Goal: Task Accomplishment & Management: Manage account settings

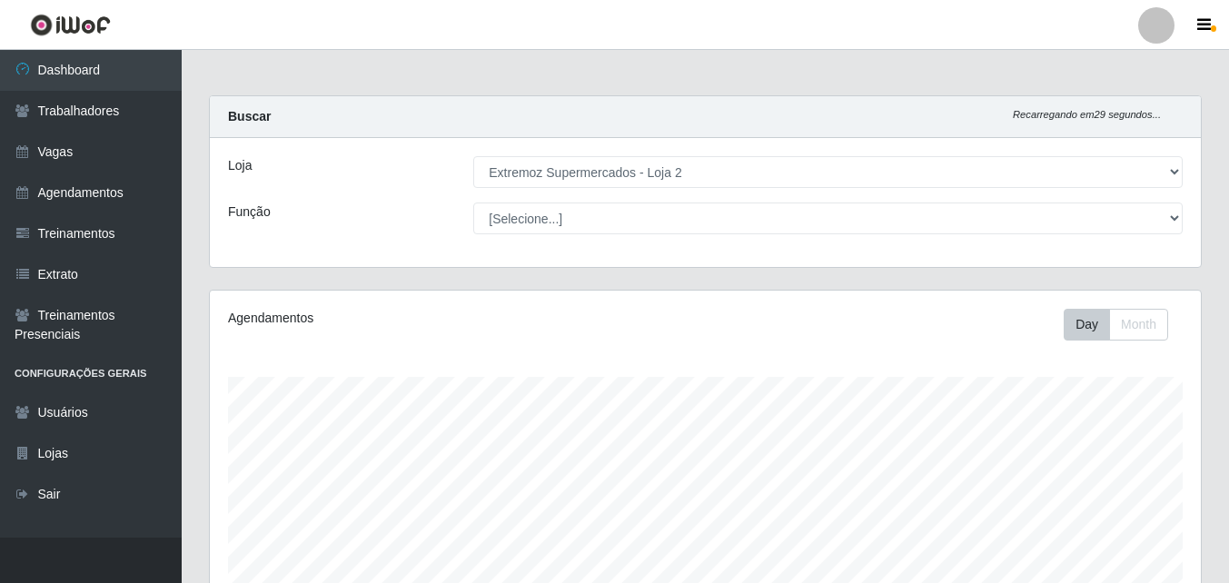
select select "521"
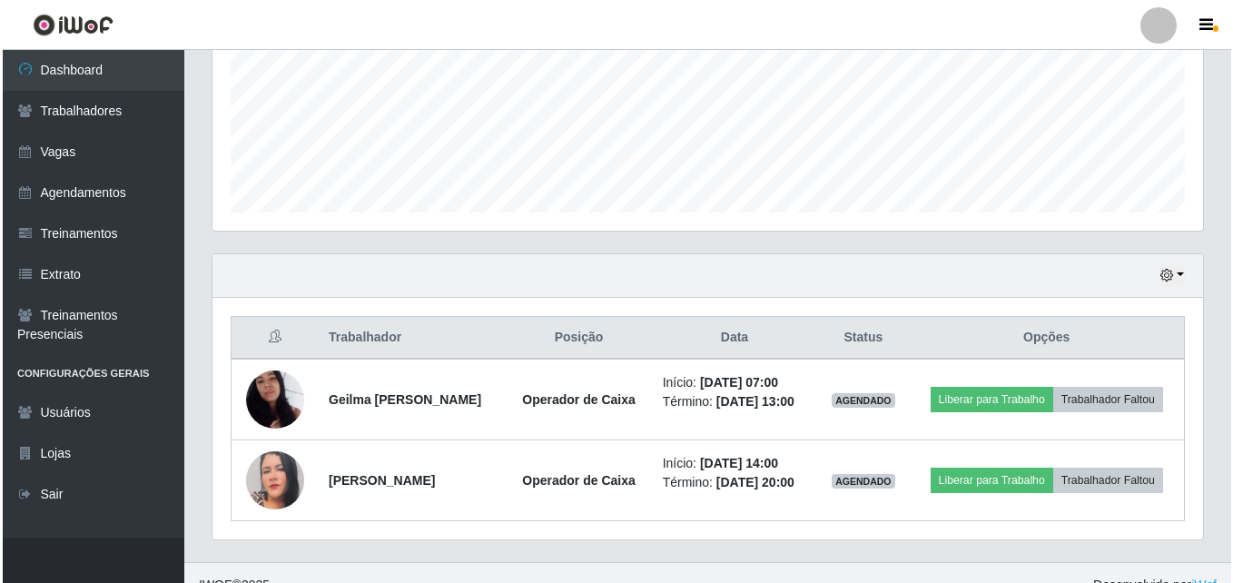
scroll to position [461, 0]
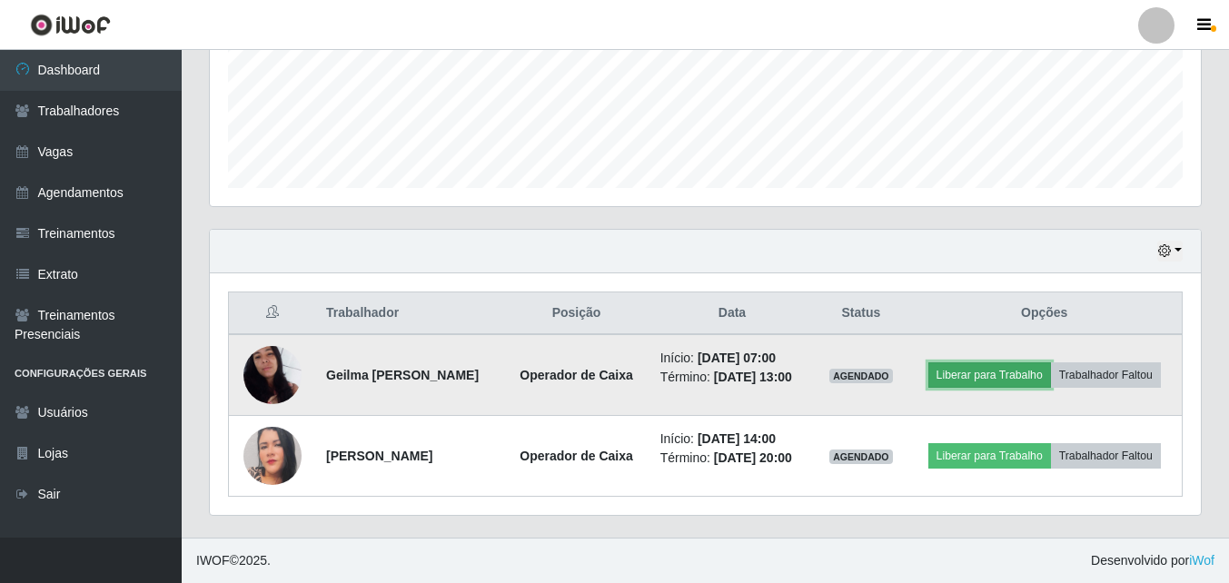
click at [994, 387] on button "Liberar para Trabalho" at bounding box center [989, 374] width 123 height 25
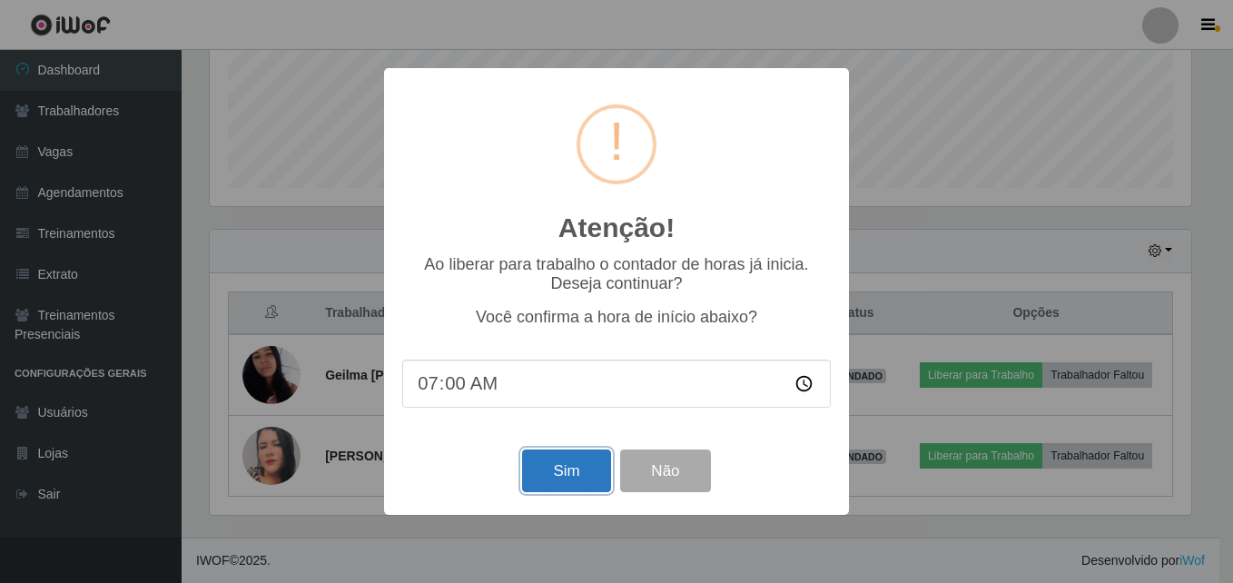
click at [570, 466] on button "Sim" at bounding box center [566, 471] width 88 height 43
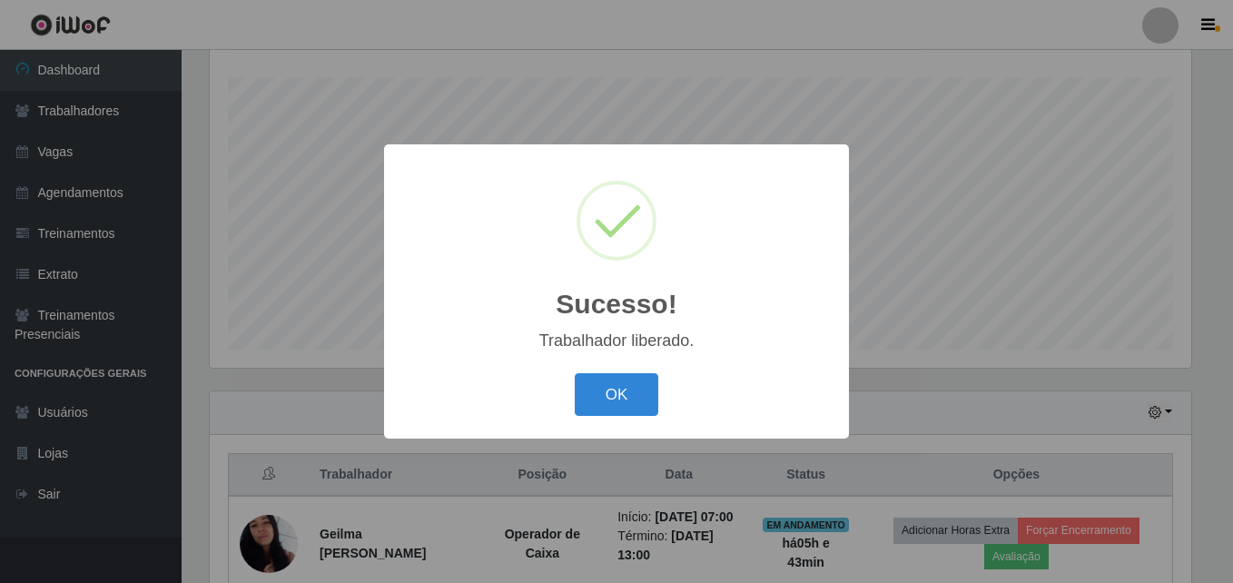
click at [598, 399] on button "OK" at bounding box center [617, 394] width 84 height 43
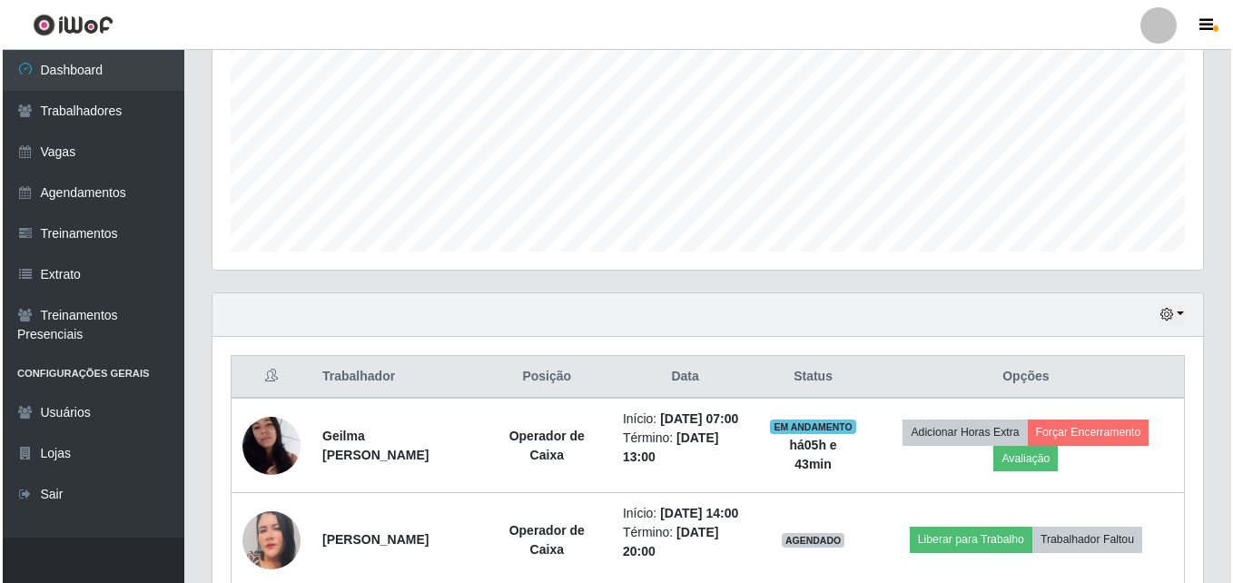
scroll to position [489, 0]
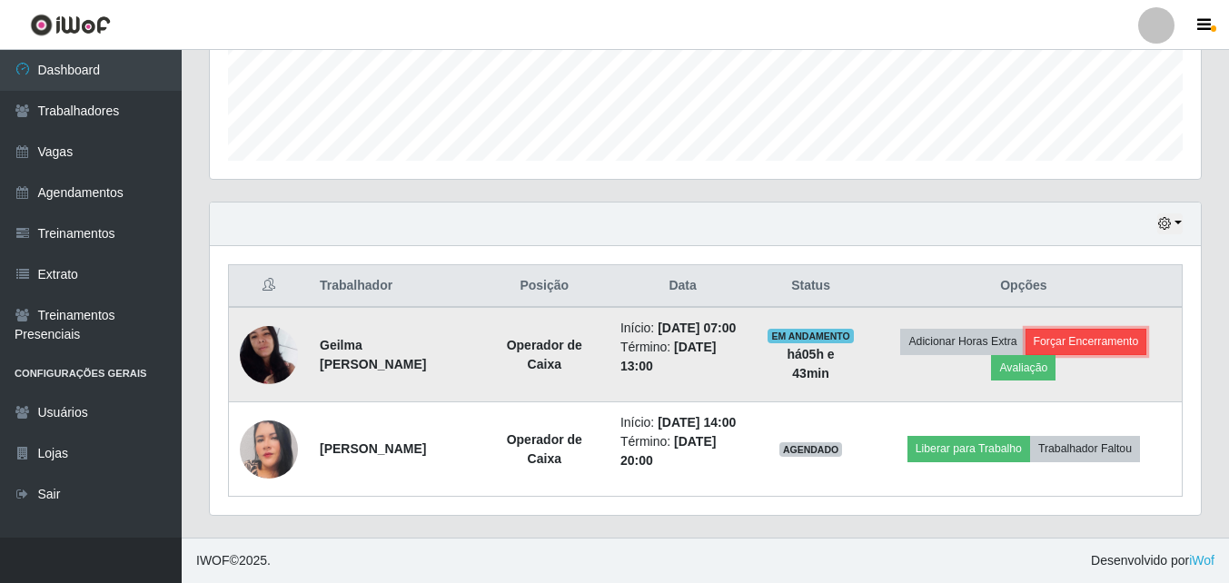
click at [1091, 344] on button "Forçar Encerramento" at bounding box center [1086, 341] width 122 height 25
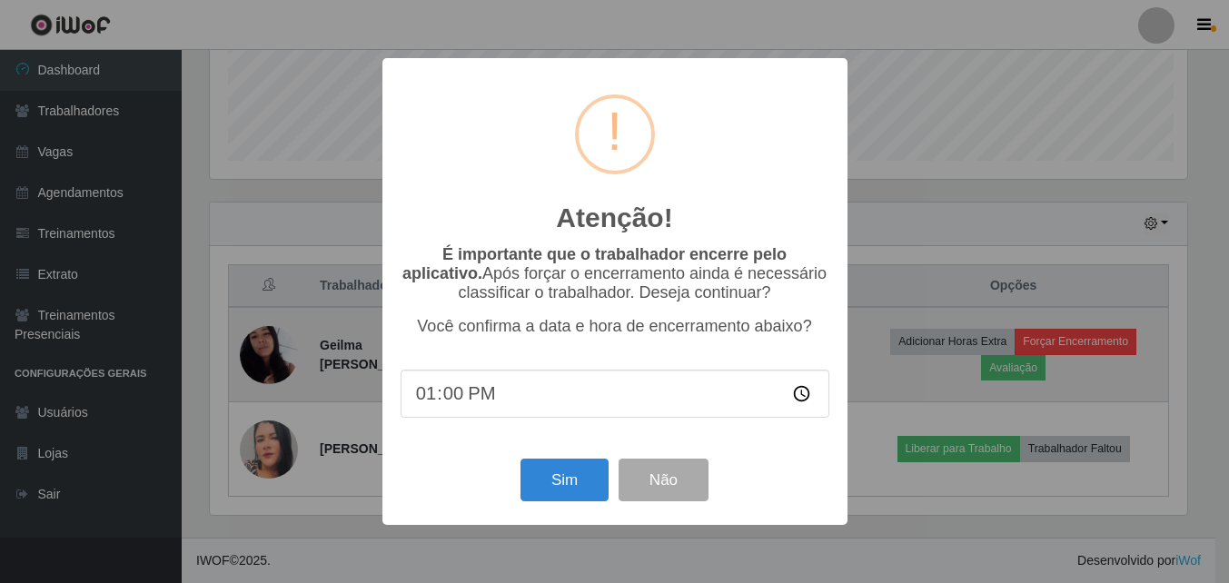
scroll to position [377, 982]
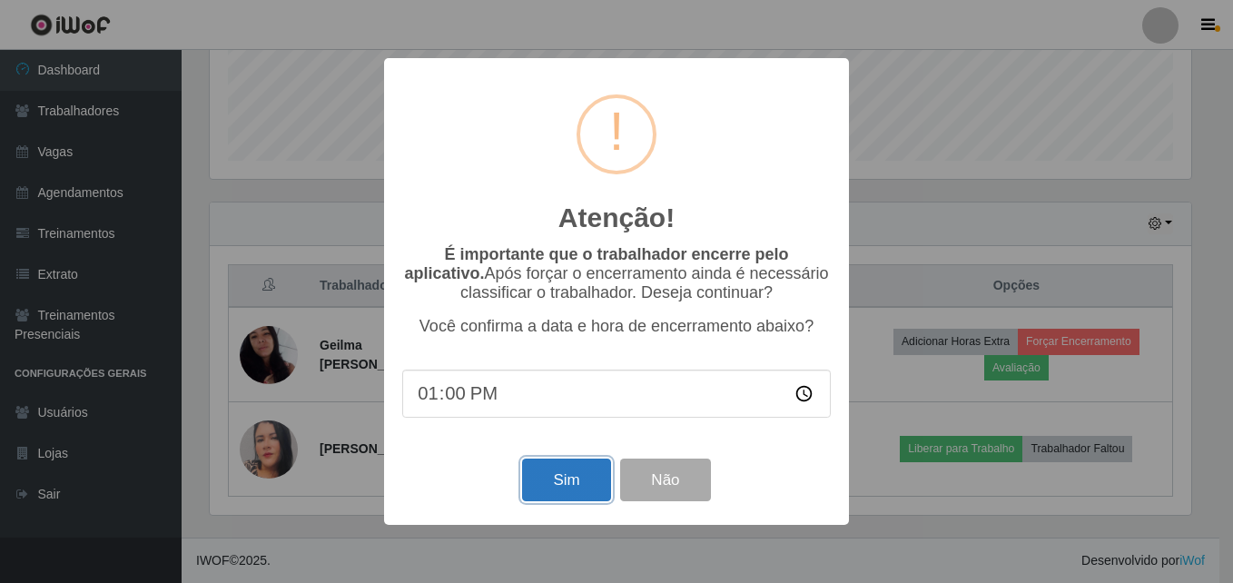
click at [570, 485] on button "Sim" at bounding box center [566, 480] width 88 height 43
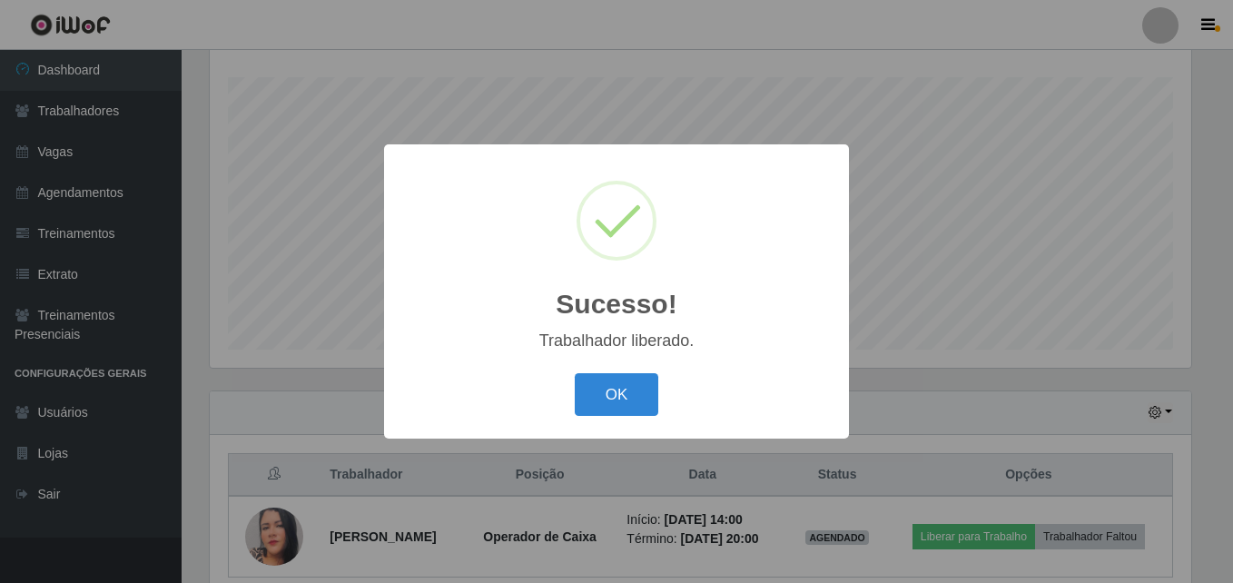
click at [637, 386] on button "OK" at bounding box center [617, 394] width 84 height 43
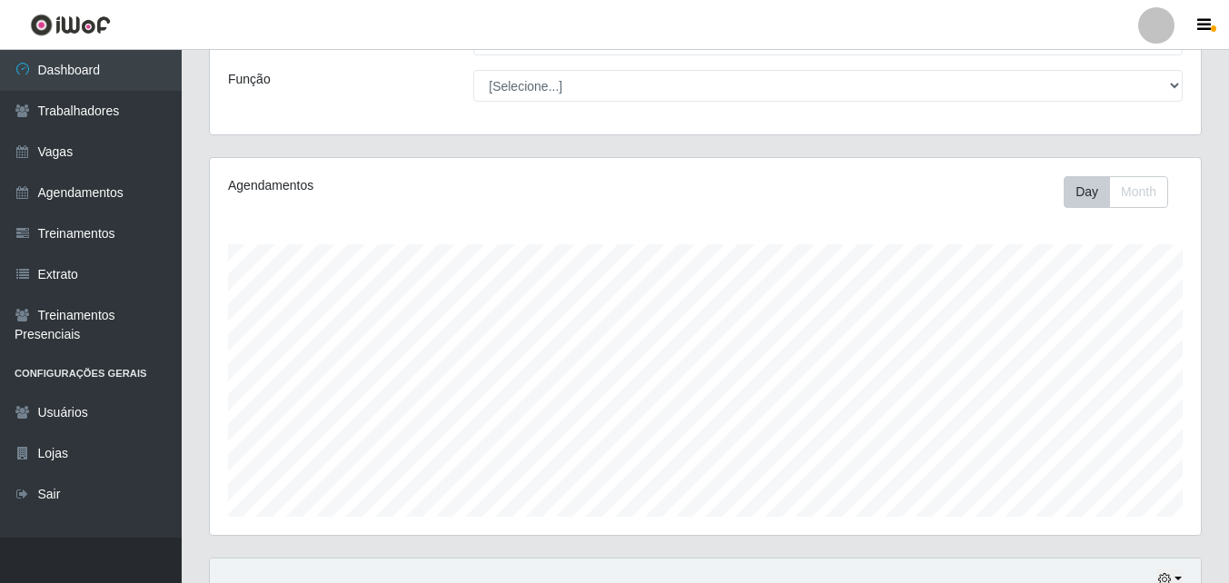
scroll to position [0, 0]
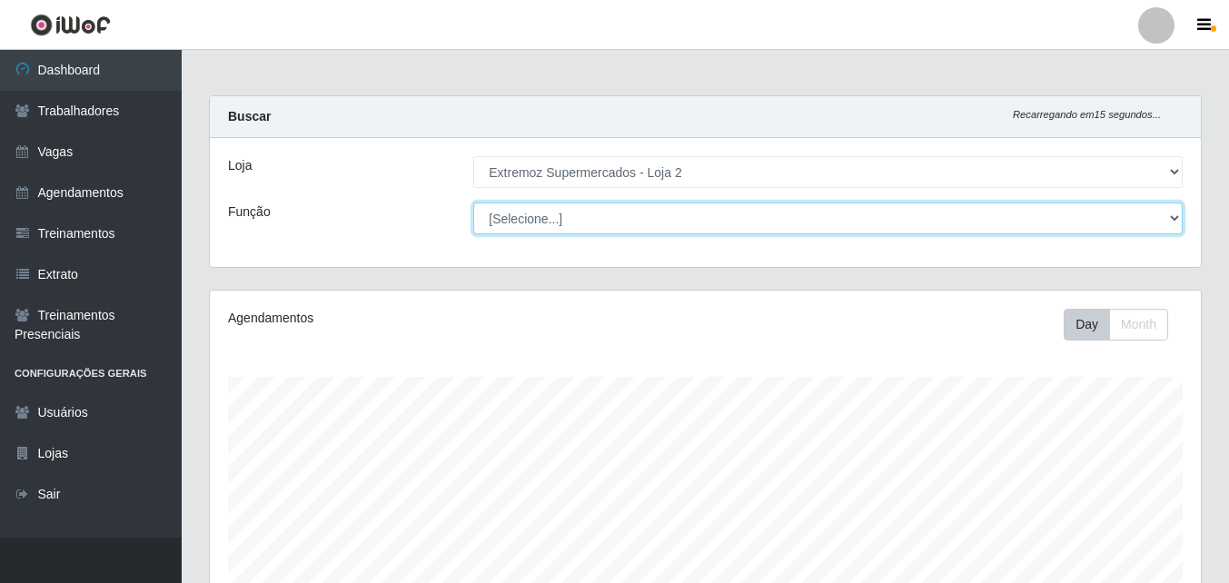
click at [553, 215] on select "[Selecione...] Embalador Embalador + Embalador ++ Operador de Caixa Operador de…" at bounding box center [827, 219] width 709 height 32
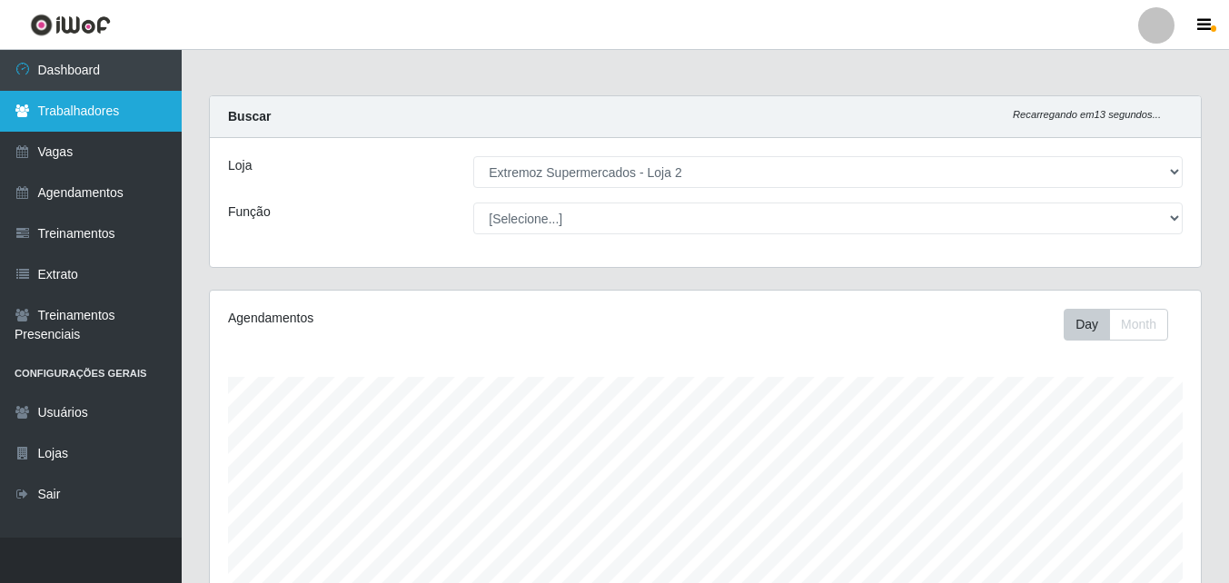
click at [124, 116] on link "Trabalhadores" at bounding box center [91, 111] width 182 height 41
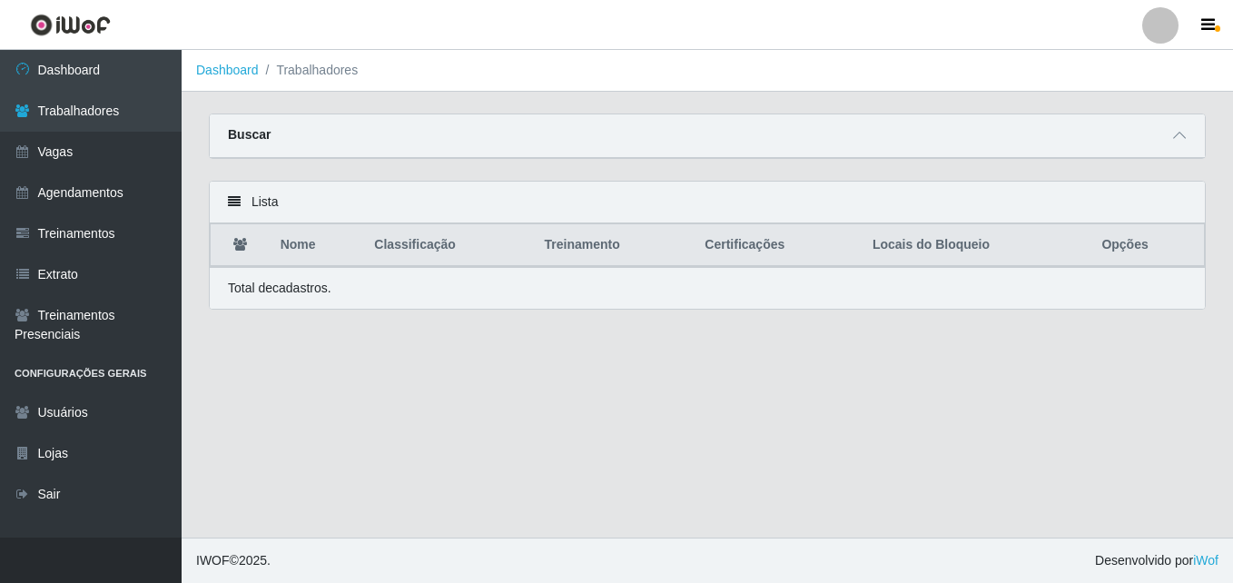
click at [1127, 252] on th "Opções" at bounding box center [1148, 245] width 114 height 43
click at [1140, 140] on div "Buscar" at bounding box center [707, 136] width 995 height 44
click at [1183, 139] on icon at bounding box center [1180, 135] width 13 height 13
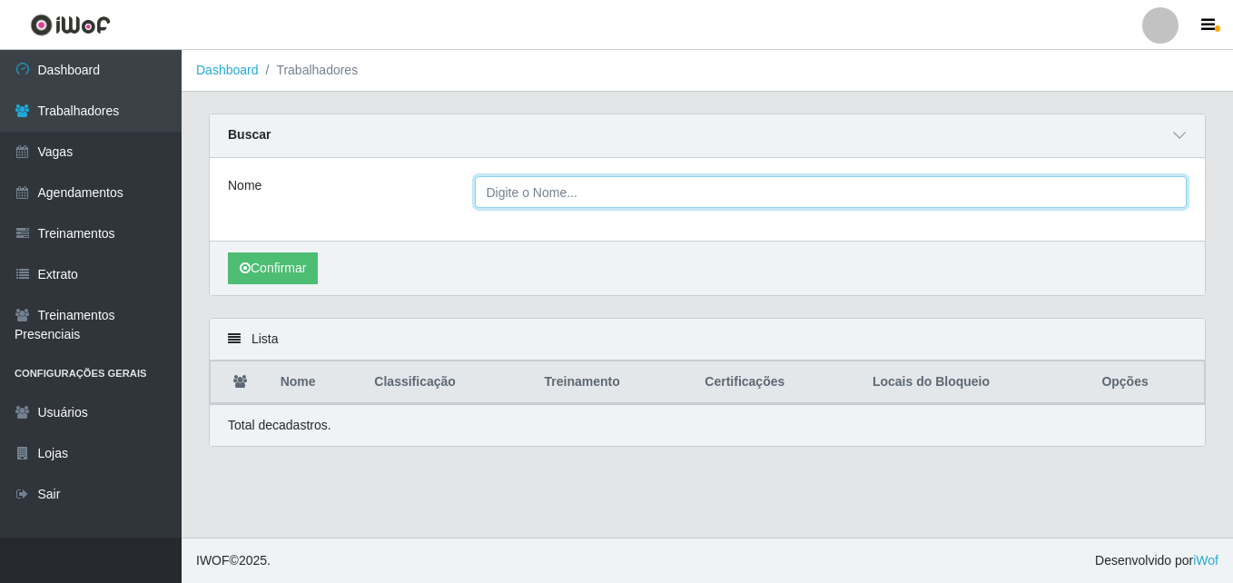
click at [726, 192] on input "Nome" at bounding box center [831, 192] width 713 height 32
click at [228, 253] on button "Confirmar" at bounding box center [273, 269] width 90 height 32
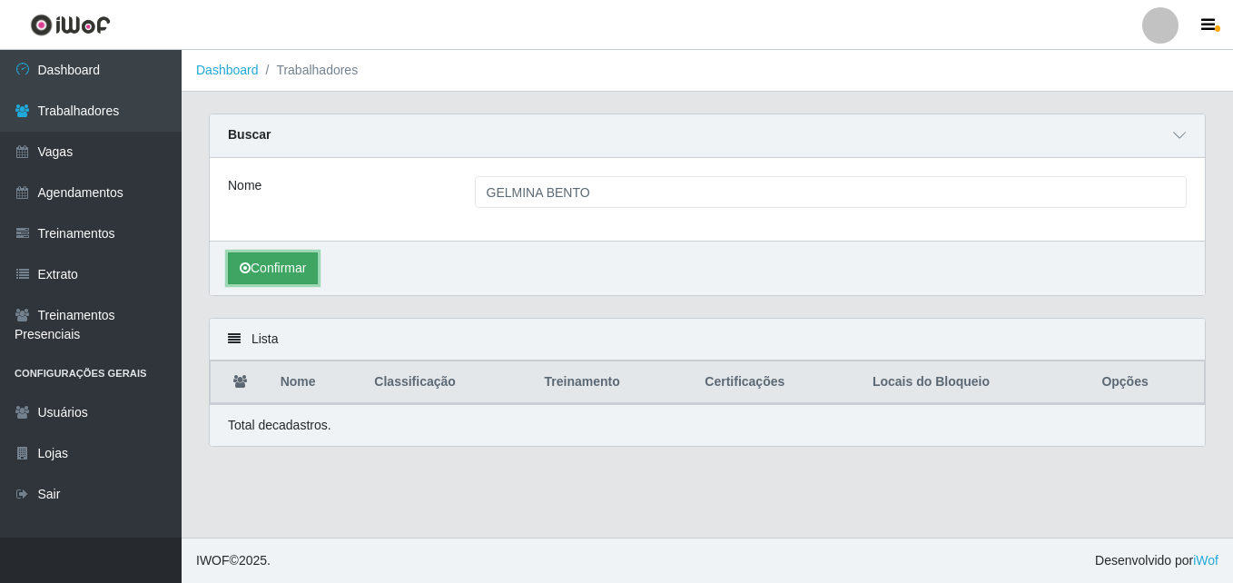
click at [255, 267] on button "Confirmar" at bounding box center [273, 269] width 90 height 32
click at [286, 277] on button "Confirmar" at bounding box center [273, 269] width 90 height 32
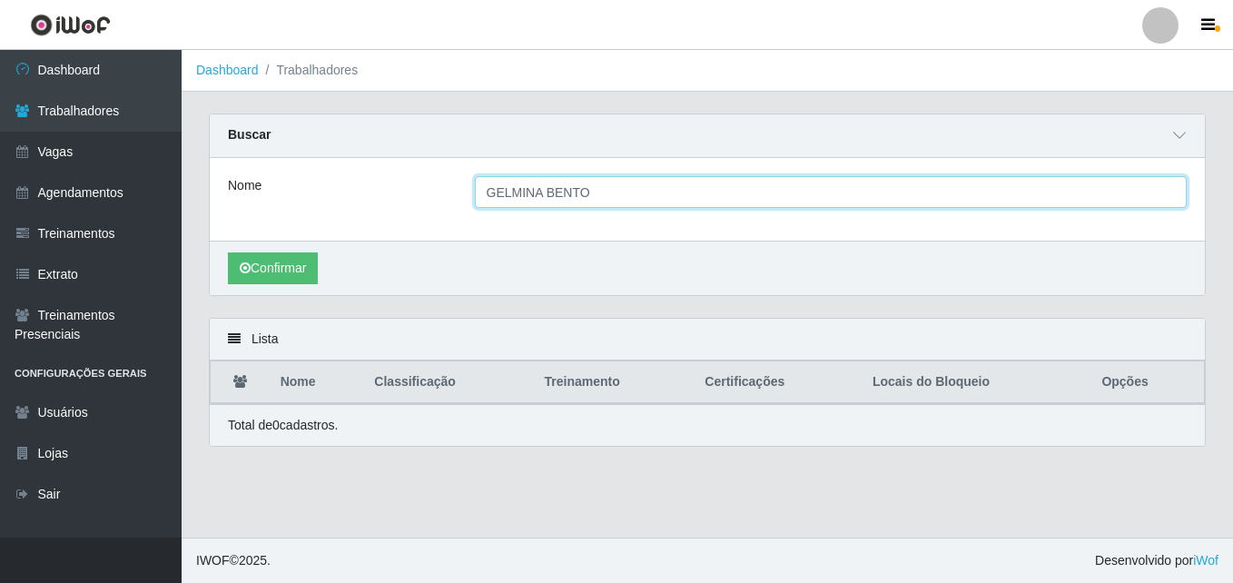
click at [621, 188] on input "GELMINA BENTO" at bounding box center [831, 192] width 713 height 32
drag, startPoint x: 624, startPoint y: 197, endPoint x: 543, endPoint y: 200, distance: 80.9
click at [543, 200] on input "GELMINA BENTO" at bounding box center [831, 192] width 713 height 32
type input "GELMINA"
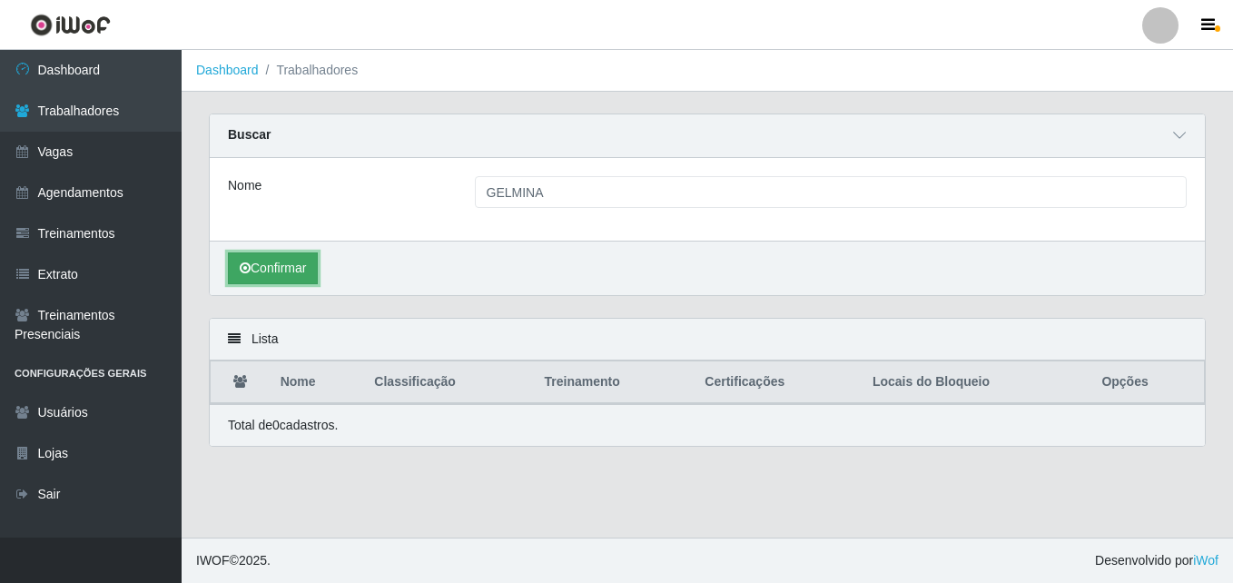
click at [295, 254] on button "Confirmar" at bounding box center [273, 269] width 90 height 32
click at [290, 257] on button "Confirmar" at bounding box center [273, 269] width 90 height 32
click at [294, 268] on button "Confirmar" at bounding box center [273, 269] width 90 height 32
click at [295, 268] on button "Confirmar" at bounding box center [273, 269] width 90 height 32
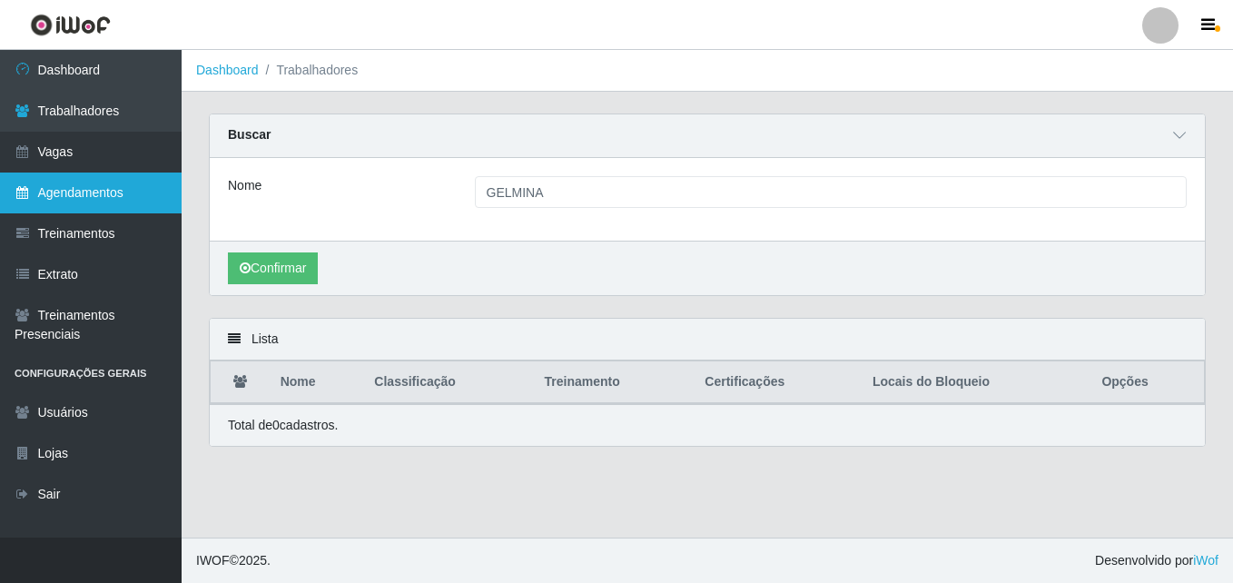
click at [112, 198] on link "Agendamentos" at bounding box center [91, 193] width 182 height 41
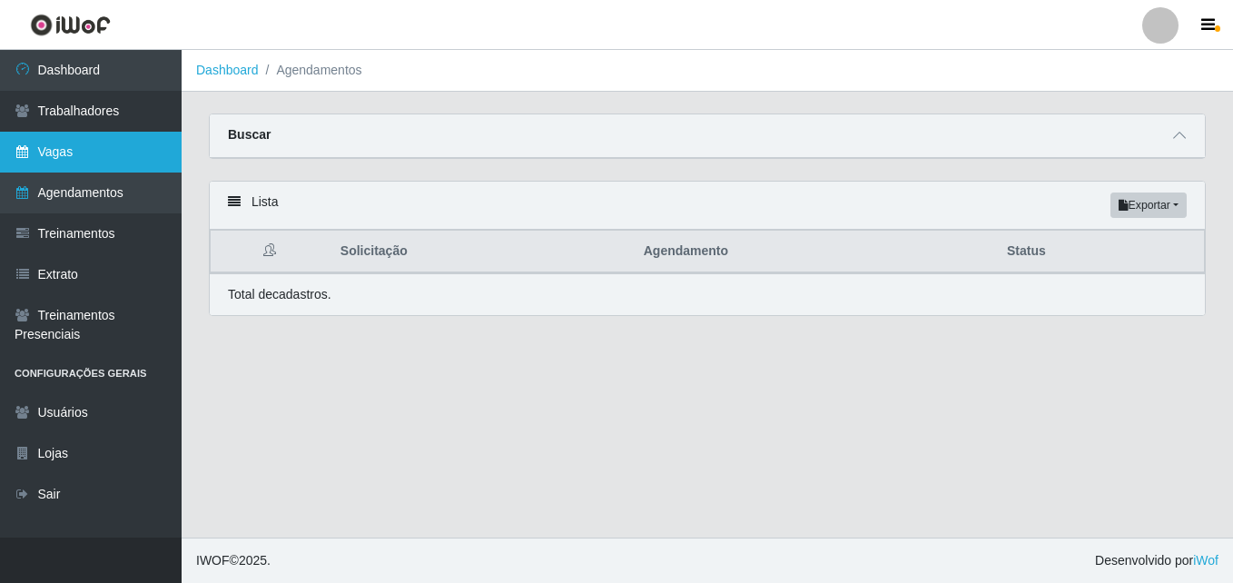
click at [74, 154] on link "Vagas" at bounding box center [91, 152] width 182 height 41
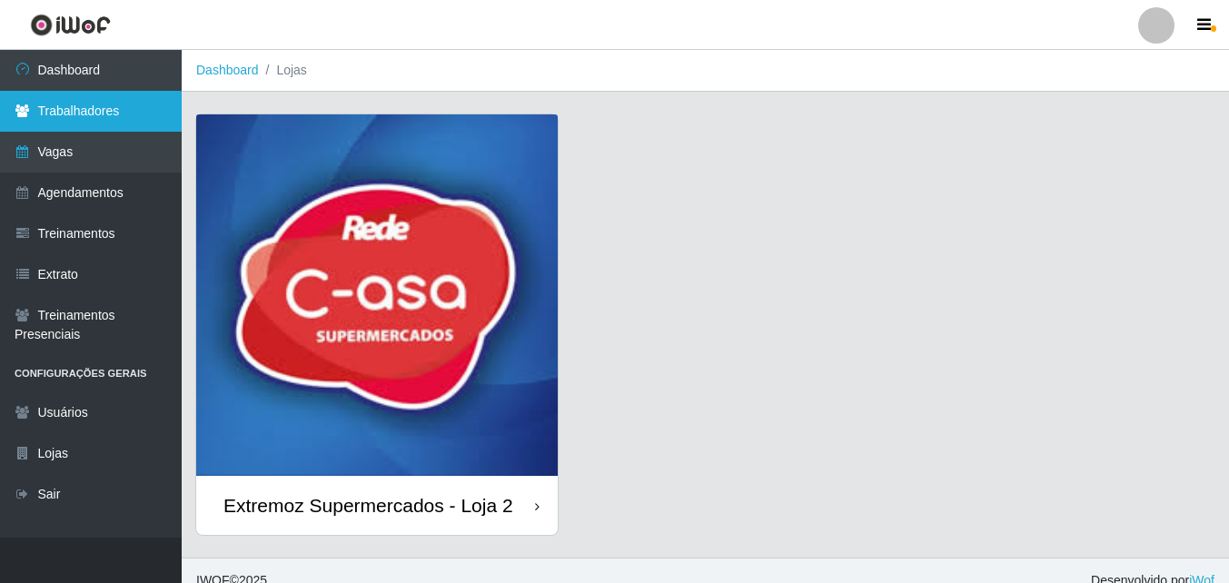
click at [95, 123] on link "Trabalhadores" at bounding box center [91, 111] width 182 height 41
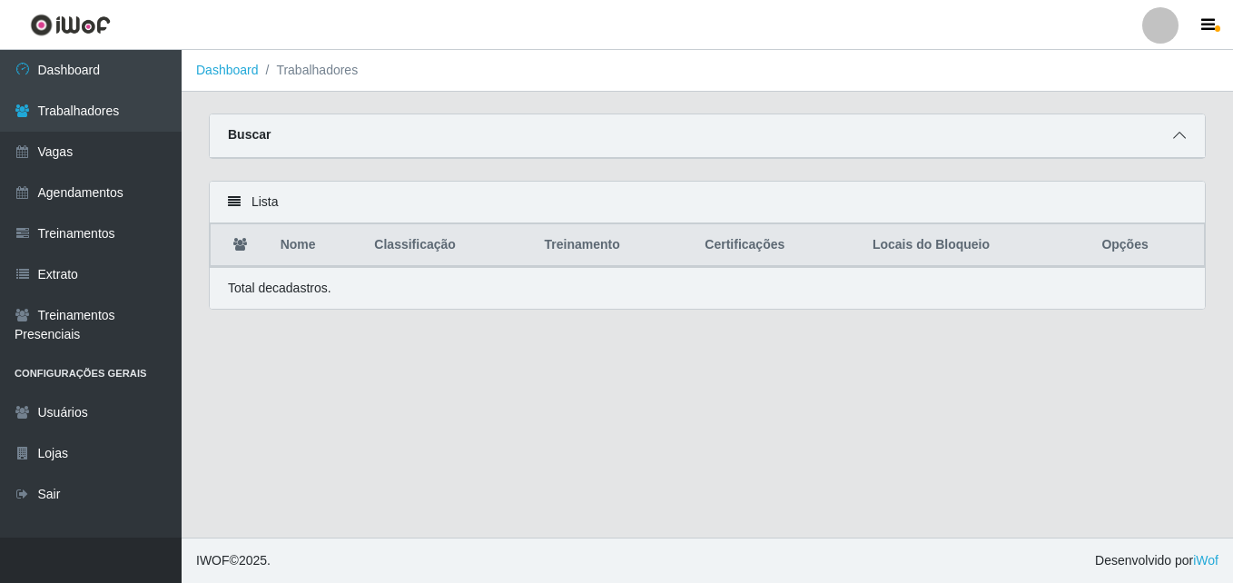
click at [1186, 138] on span at bounding box center [1180, 135] width 22 height 21
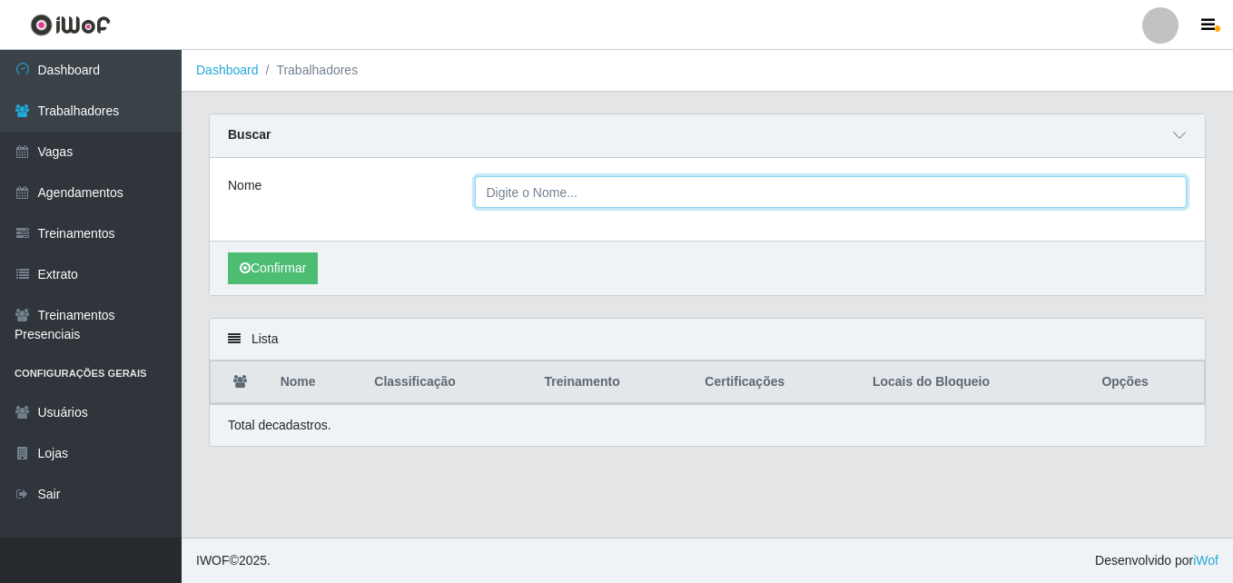
click at [648, 199] on input "Nome" at bounding box center [831, 192] width 713 height 32
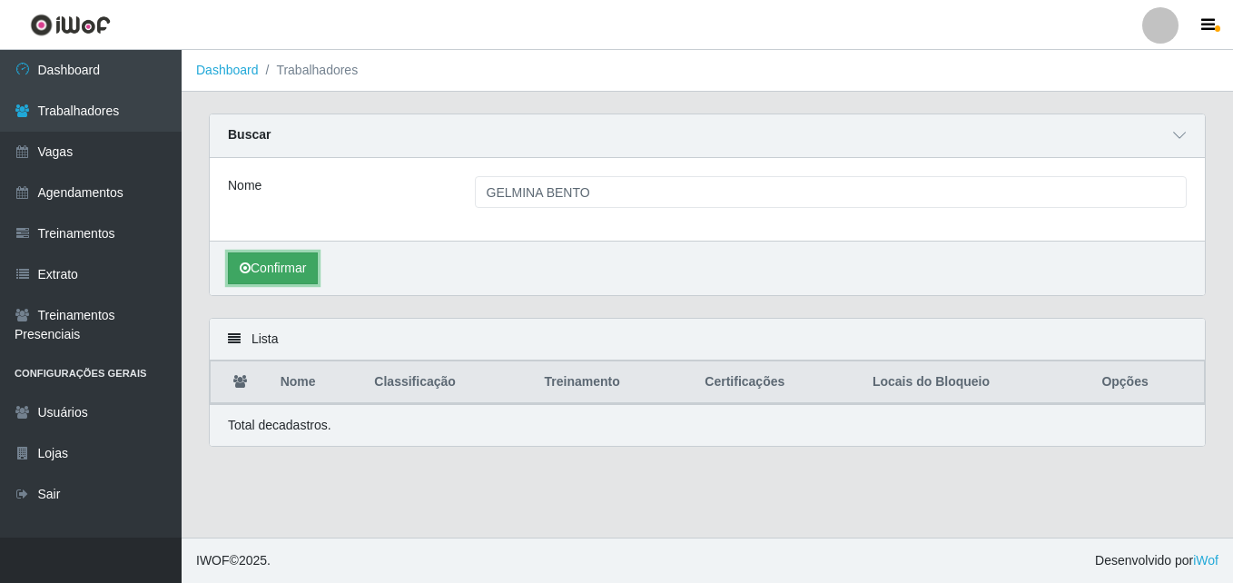
click at [263, 263] on button "Confirmar" at bounding box center [273, 269] width 90 height 32
click at [272, 282] on button "Confirmar" at bounding box center [273, 269] width 90 height 32
click at [272, 283] on button "Confirmar" at bounding box center [273, 269] width 90 height 32
click at [273, 283] on button "Confirmar" at bounding box center [273, 269] width 90 height 32
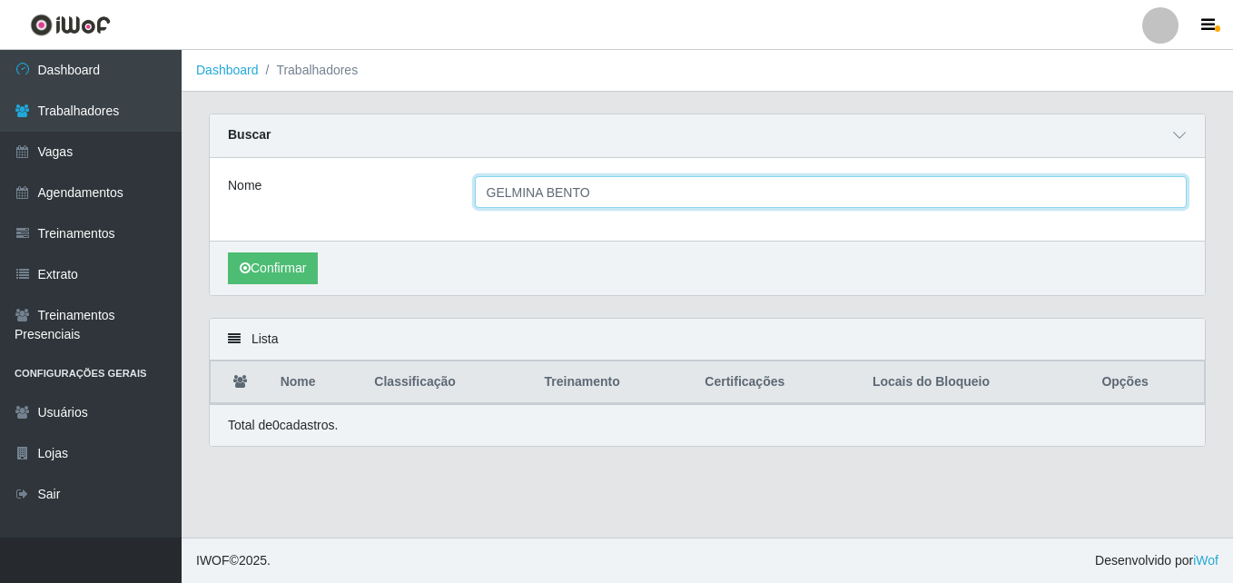
drag, startPoint x: 606, startPoint y: 199, endPoint x: 543, endPoint y: 208, distance: 63.3
click at [543, 208] on input "GELMINA BENTO" at bounding box center [831, 192] width 713 height 32
type input "GELMINA"
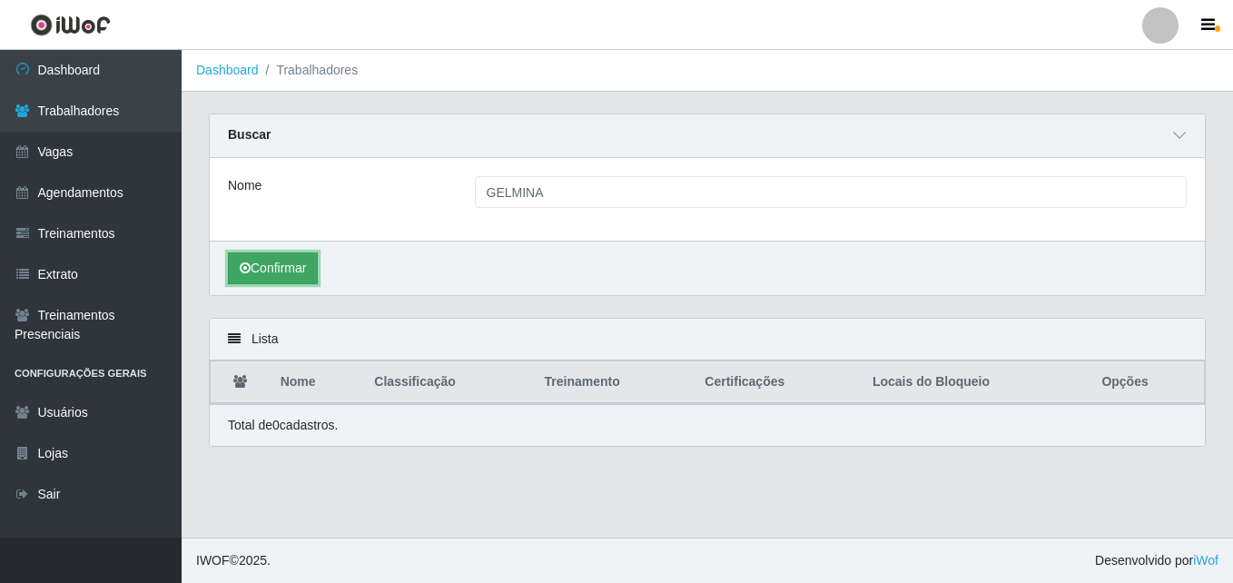
click at [247, 263] on icon "submit" at bounding box center [245, 268] width 11 height 13
click at [247, 264] on icon "submit" at bounding box center [245, 268] width 11 height 13
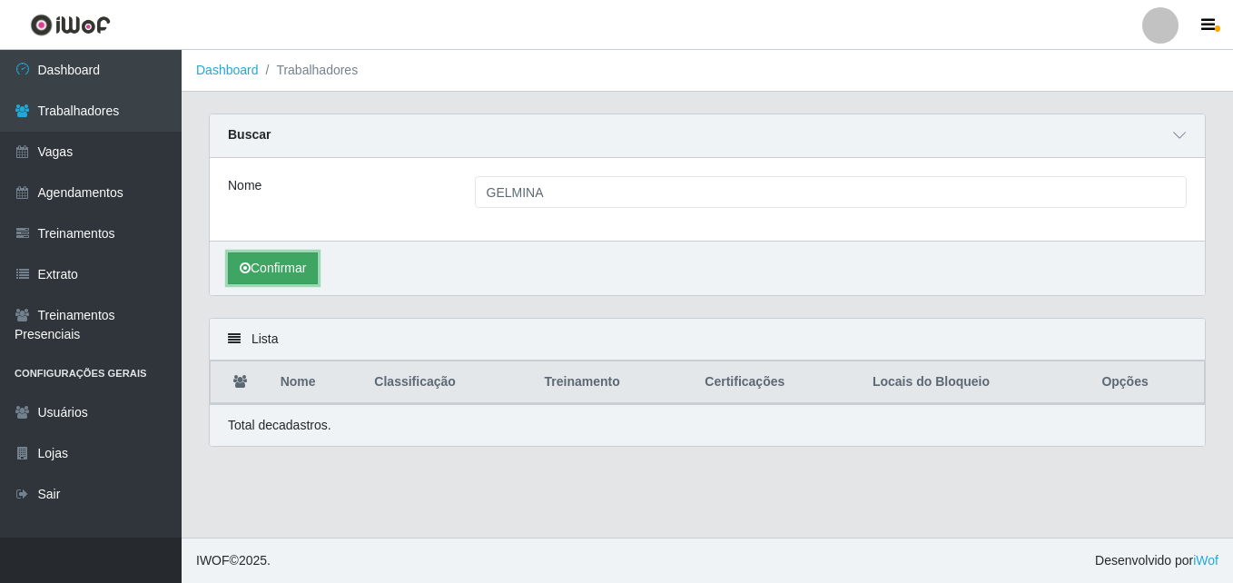
click at [247, 264] on icon "submit" at bounding box center [245, 268] width 11 height 13
click at [231, 343] on icon at bounding box center [234, 338] width 13 height 13
click at [231, 339] on icon at bounding box center [234, 338] width 13 height 13
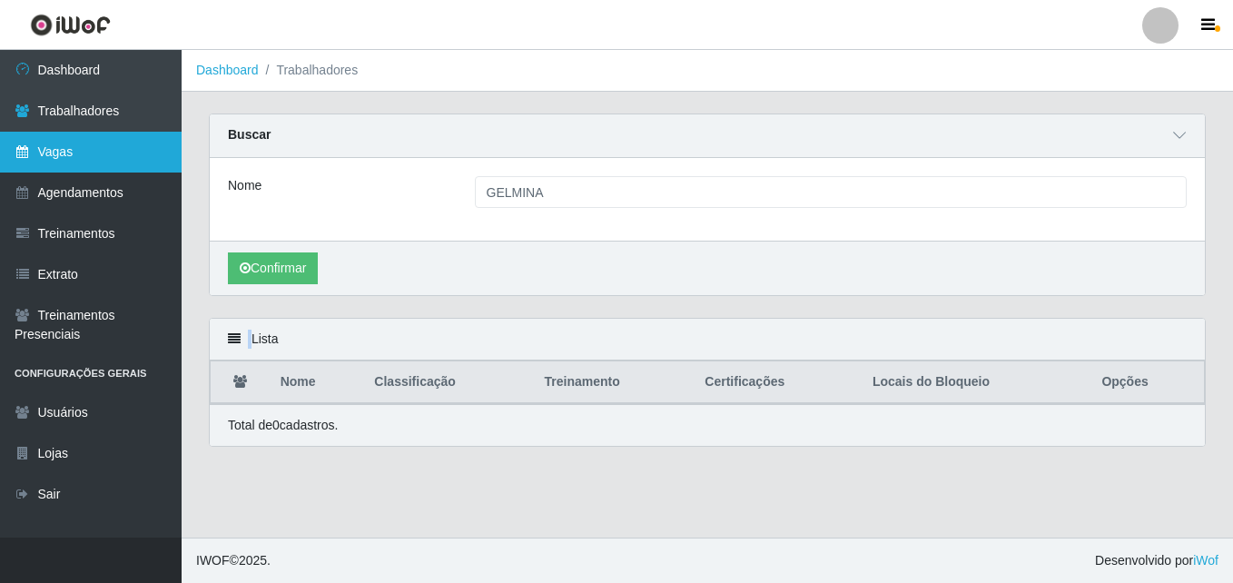
click at [89, 143] on link "Vagas" at bounding box center [91, 152] width 182 height 41
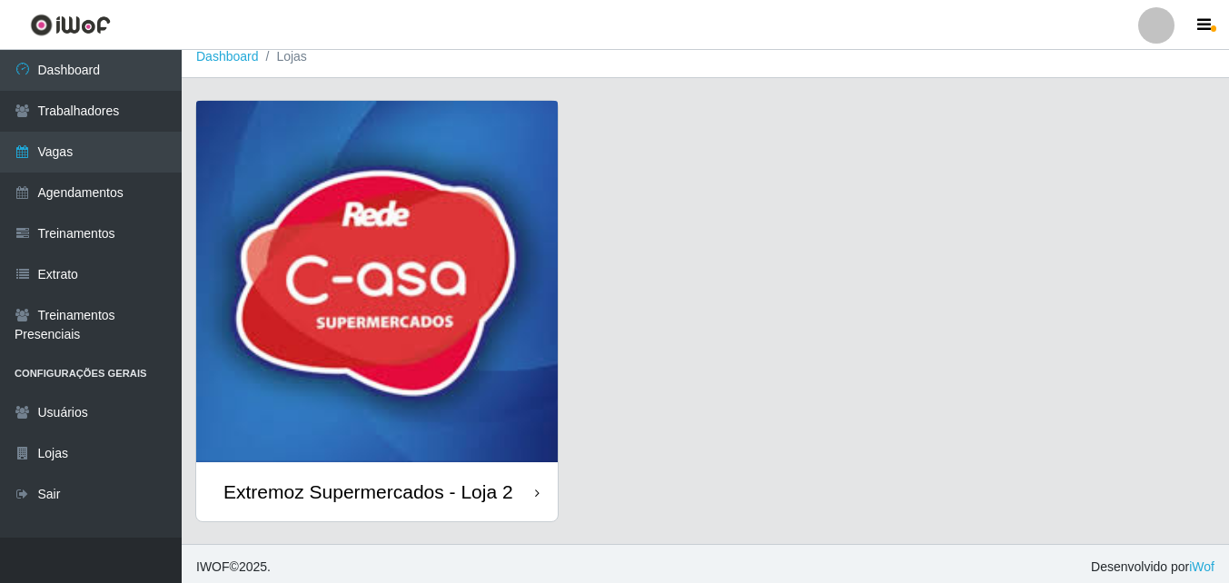
scroll to position [20, 0]
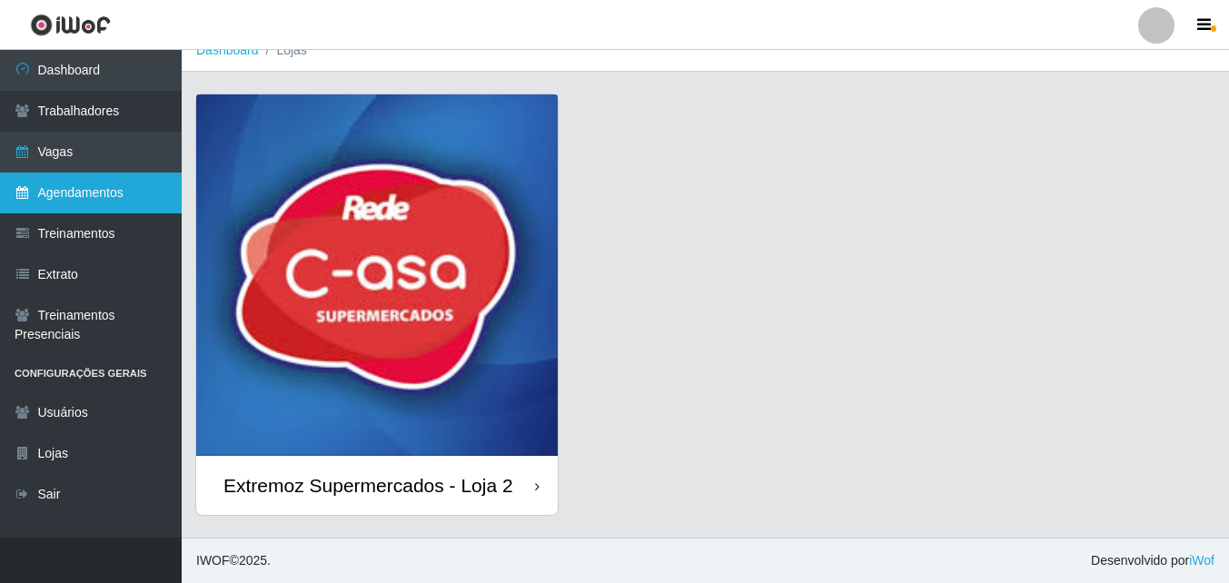
click at [135, 193] on link "Agendamentos" at bounding box center [91, 193] width 182 height 41
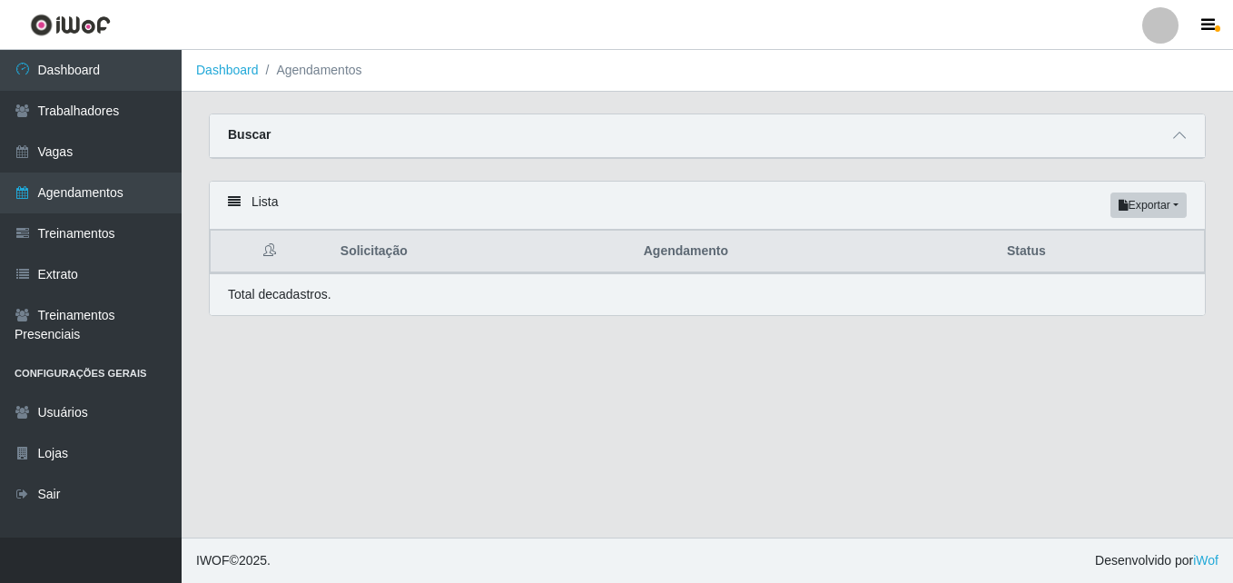
click at [230, 213] on div "Lista Exportar PDF Excel" at bounding box center [707, 206] width 995 height 48
click at [233, 203] on icon at bounding box center [234, 201] width 13 height 13
click at [1158, 212] on button "Exportar" at bounding box center [1149, 205] width 76 height 25
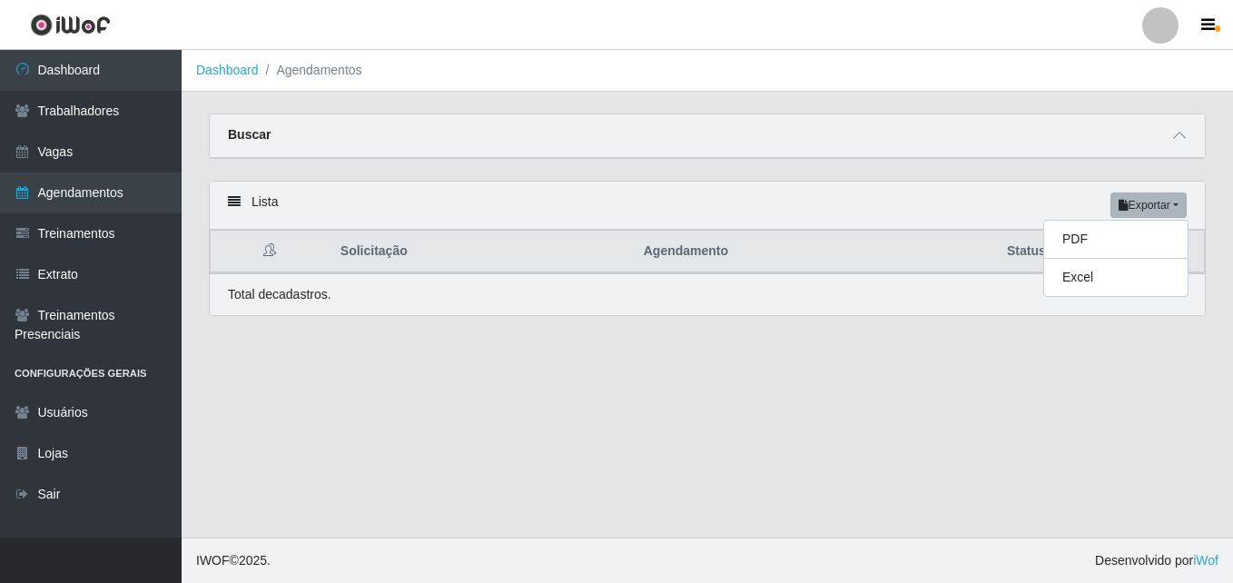
click at [1013, 171] on div "Carregando... Buscar Início em [GEOGRAPHIC_DATA] em Status [Selecione...] AGEND…" at bounding box center [707, 147] width 1025 height 67
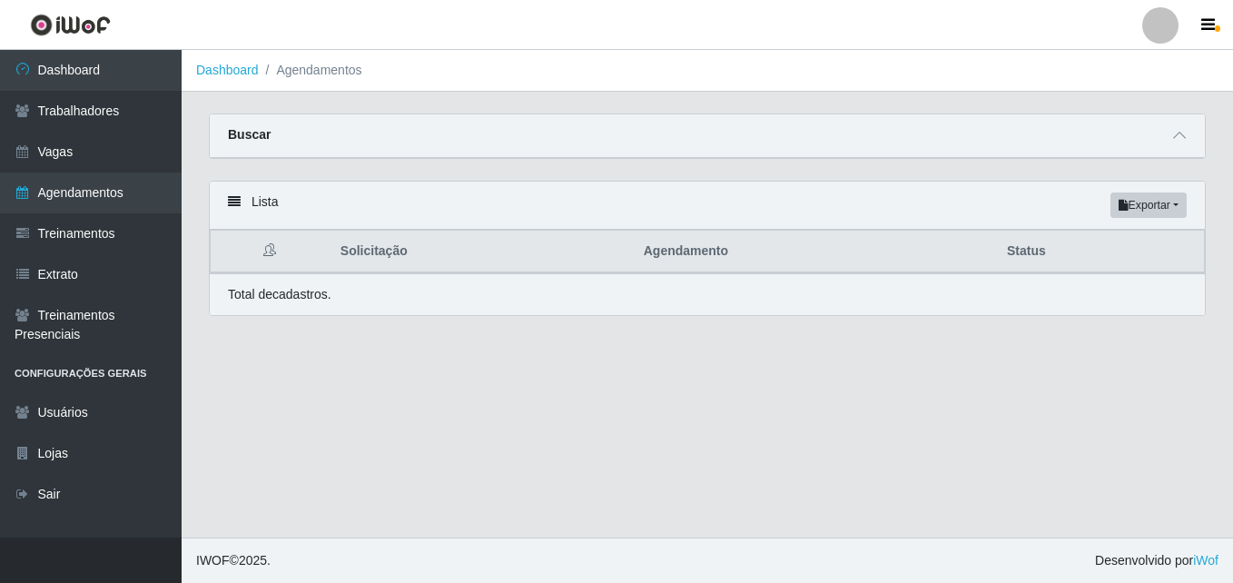
click at [1076, 145] on div "Buscar" at bounding box center [707, 136] width 995 height 44
click at [1169, 145] on span at bounding box center [1180, 135] width 22 height 21
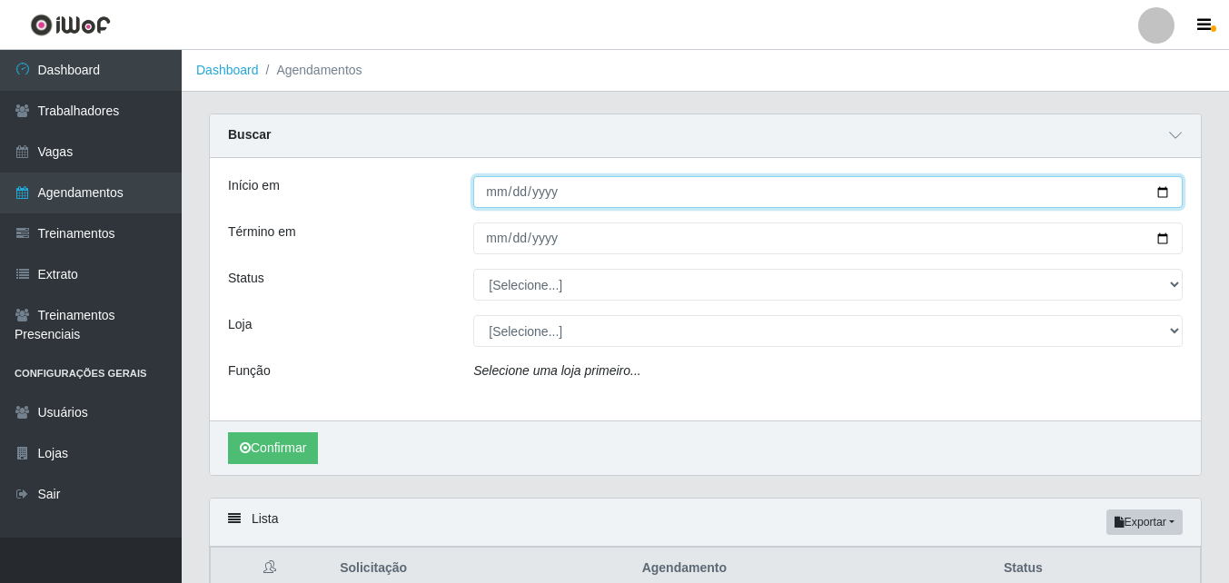
click at [602, 190] on input "Início em" at bounding box center [827, 192] width 709 height 32
type input "[DATE]"
click at [228, 432] on button "Confirmar" at bounding box center [273, 448] width 90 height 32
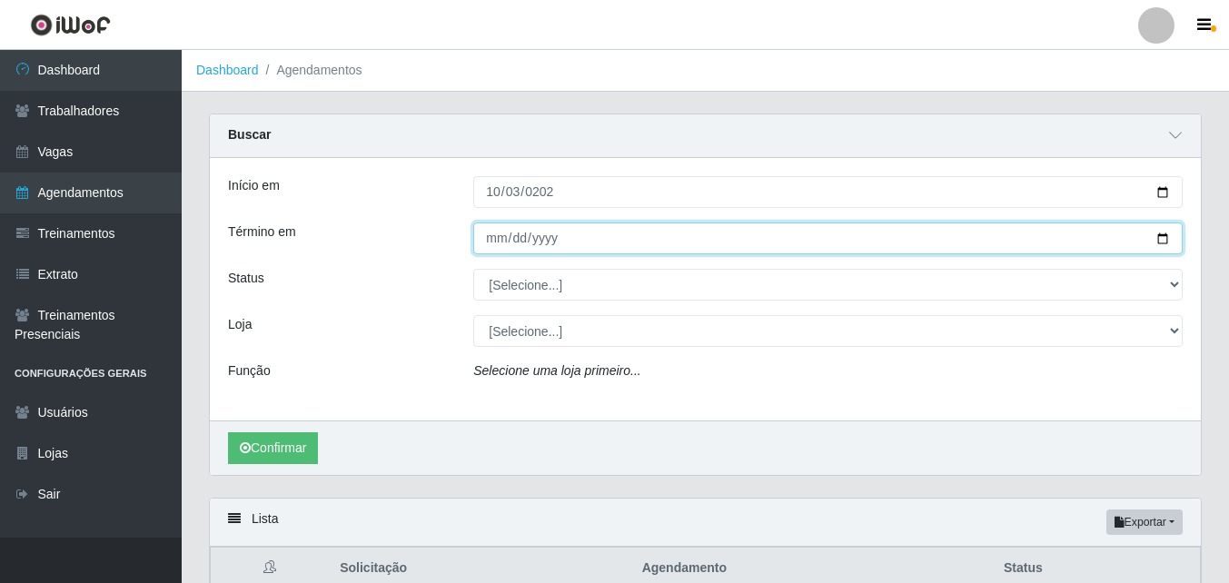
click at [600, 242] on input "Término em" at bounding box center [827, 239] width 709 height 32
type input "[DATE]"
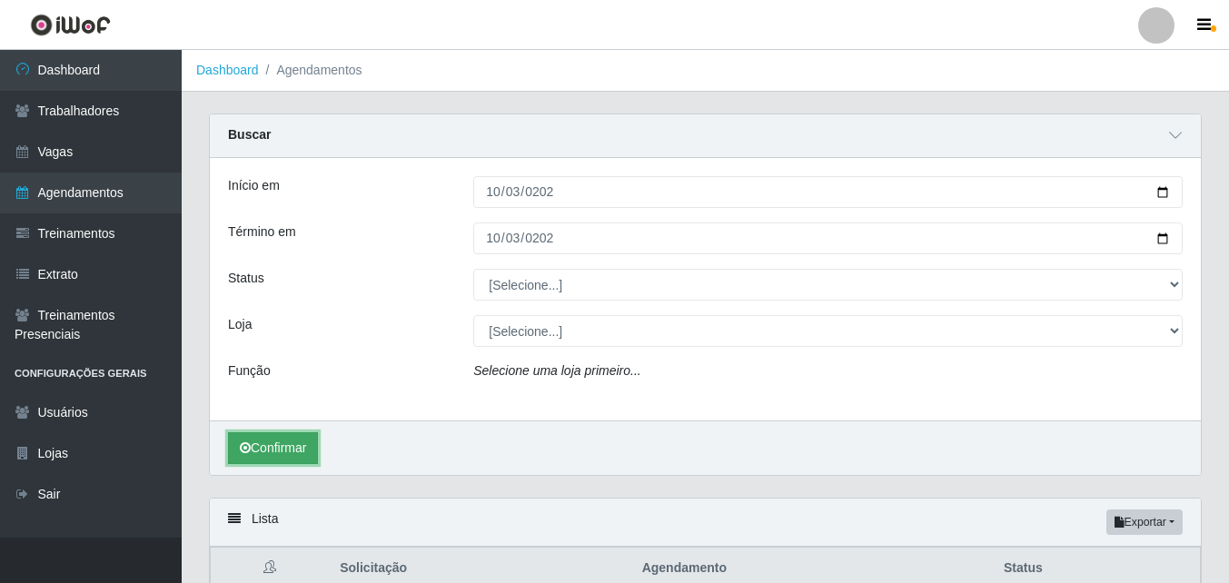
click at [280, 450] on button "Confirmar" at bounding box center [273, 448] width 90 height 32
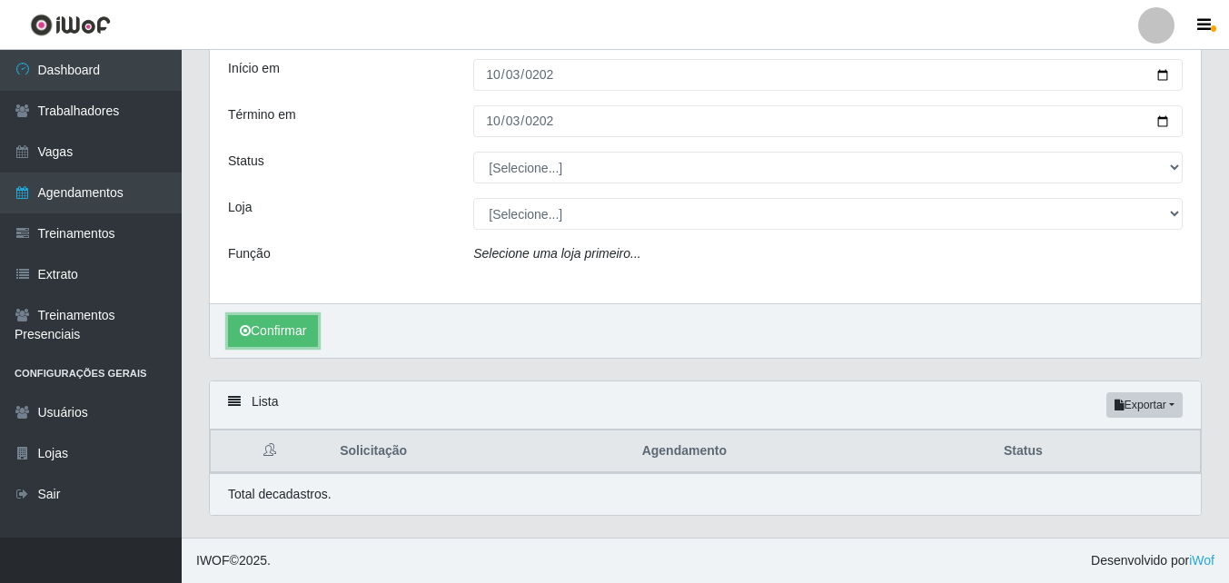
scroll to position [118, 0]
click at [296, 332] on button "Confirmar" at bounding box center [273, 331] width 90 height 32
click at [297, 332] on button "Confirmar" at bounding box center [273, 331] width 90 height 32
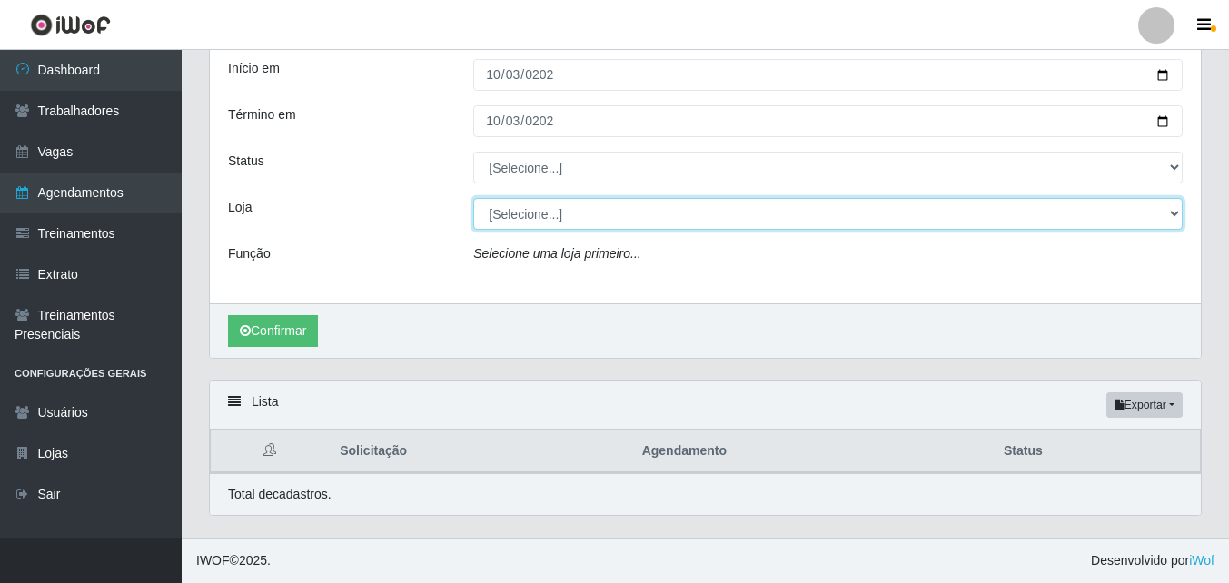
click at [630, 224] on select "[Selecione...] Extremoz Supermercados - Loja 2" at bounding box center [827, 214] width 709 height 32
select select "521"
click at [473, 198] on select "[Selecione...] Extremoz Supermercados - Loja 2" at bounding box center [827, 214] width 709 height 32
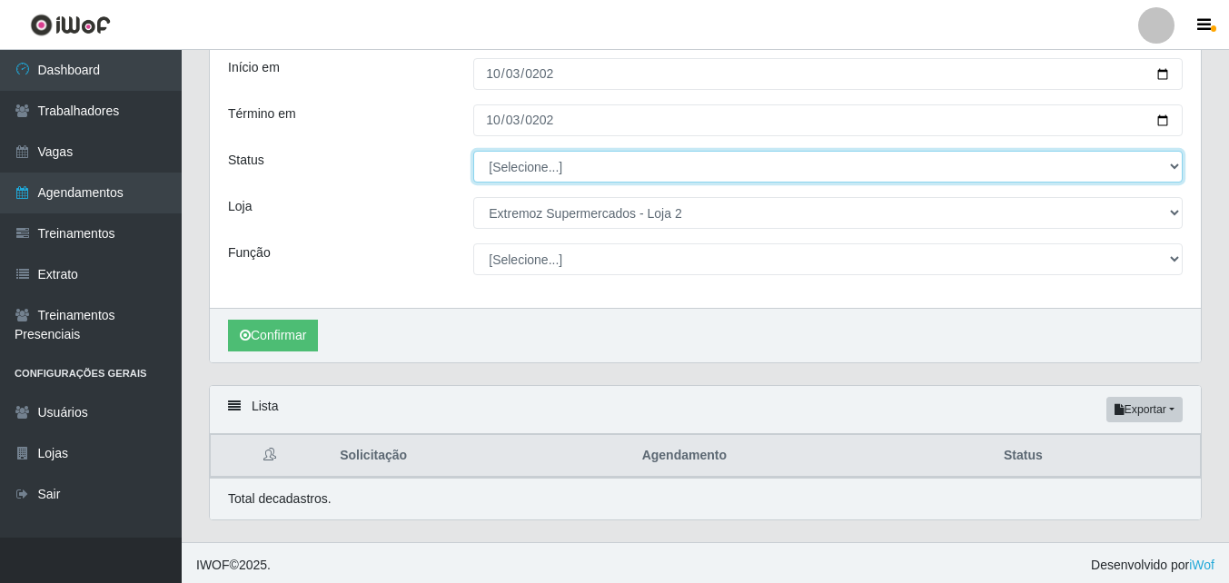
click at [609, 173] on select "[Selecione...] AGENDADO AGUARDANDO LIBERAR EM ANDAMENTO EM REVISÃO FINALIZADO C…" at bounding box center [827, 167] width 709 height 32
click at [557, 169] on select "[Selecione...] AGENDADO AGUARDANDO LIBERAR EM ANDAMENTO EM REVISÃO FINALIZADO C…" at bounding box center [827, 167] width 709 height 32
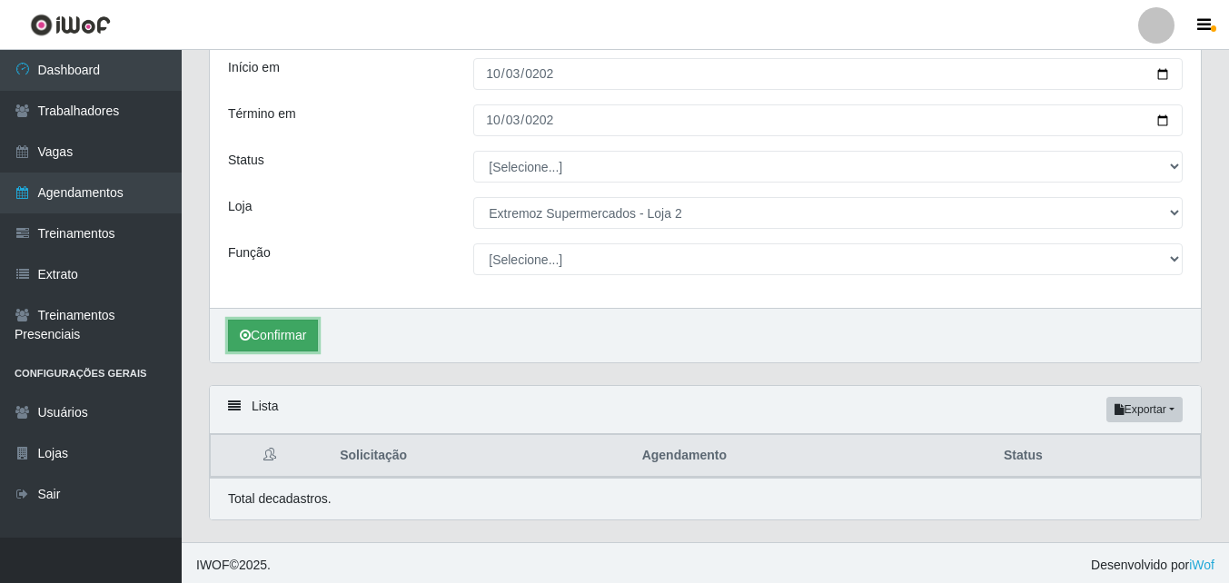
click at [291, 335] on button "Confirmar" at bounding box center [273, 336] width 90 height 32
click at [299, 334] on button "Confirmar" at bounding box center [273, 336] width 90 height 32
click at [1136, 414] on button "Exportar" at bounding box center [1144, 409] width 76 height 25
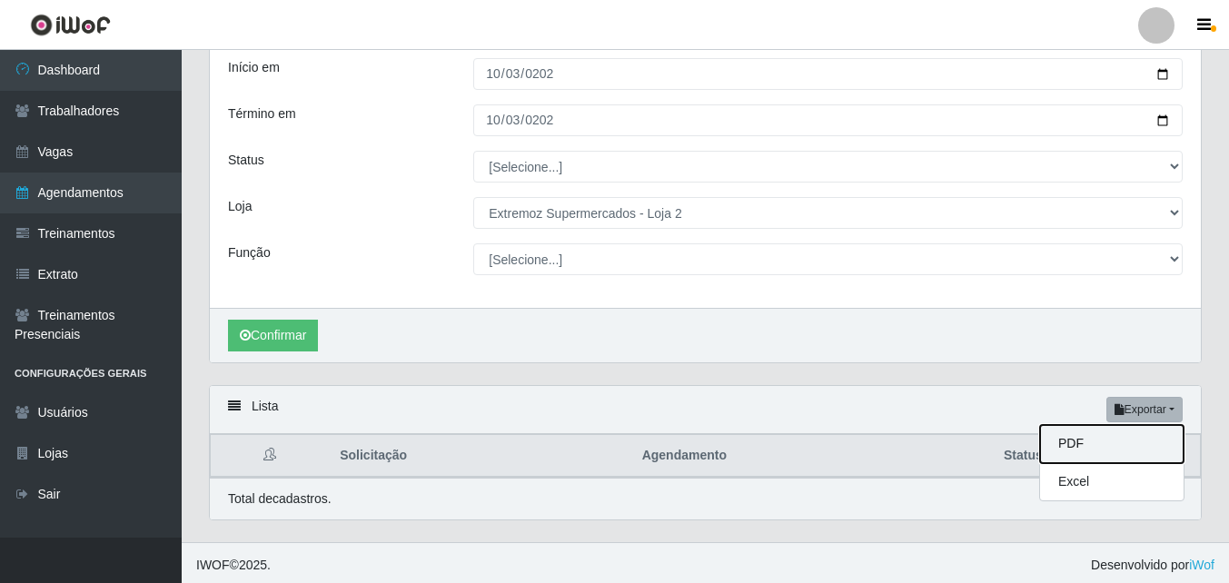
click at [1108, 433] on button "PDF" at bounding box center [1112, 444] width 144 height 38
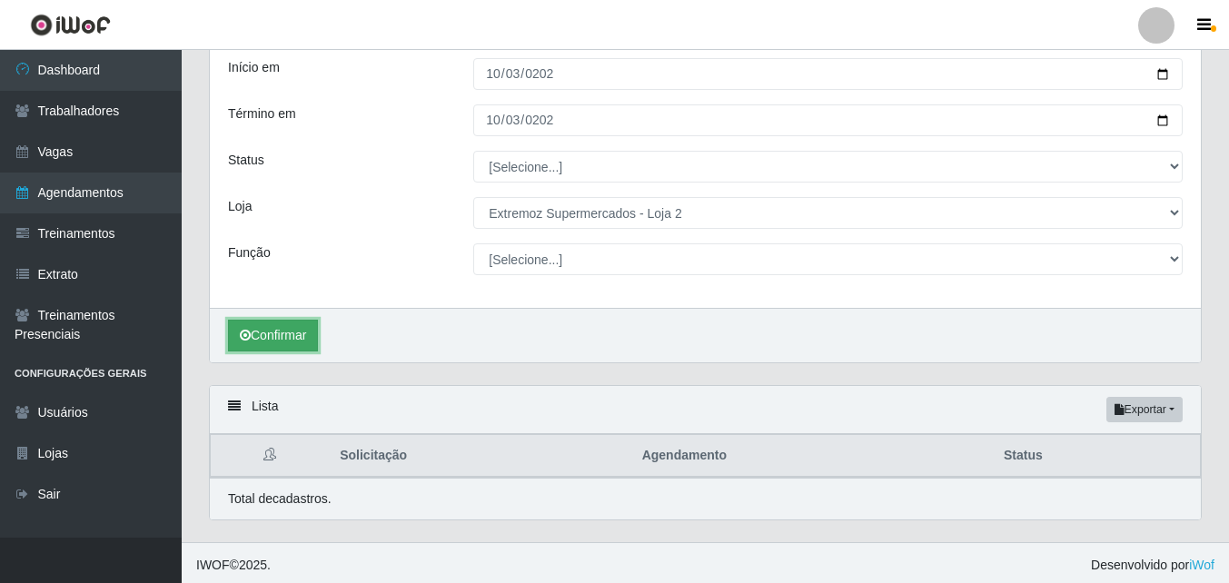
click at [255, 327] on button "Confirmar" at bounding box center [273, 336] width 90 height 32
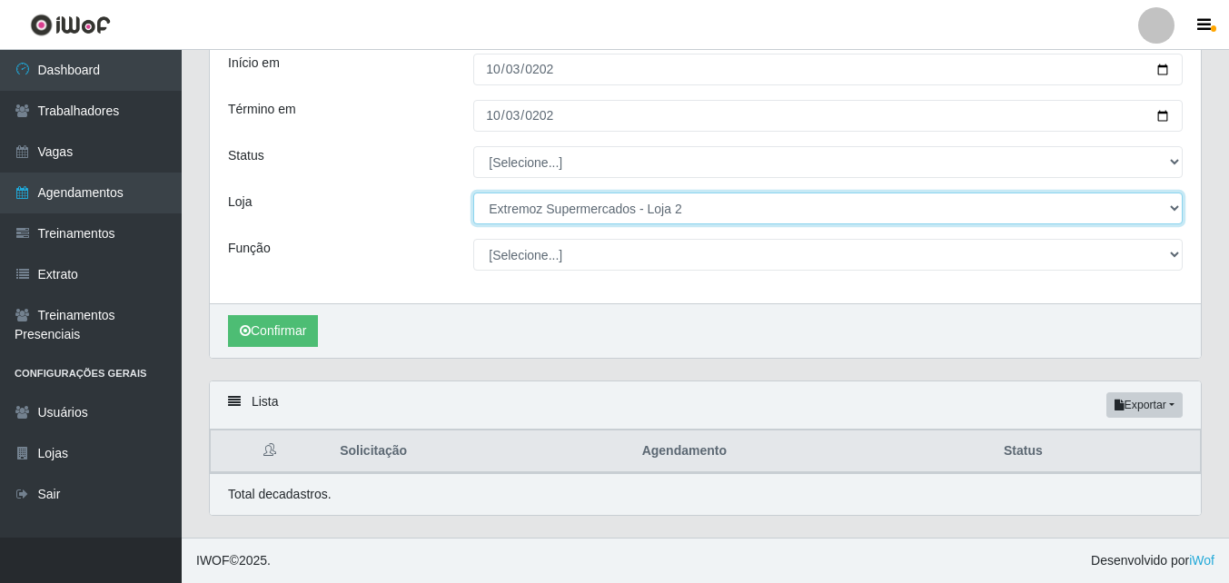
click at [1136, 213] on select "[Selecione...] Extremoz Supermercados - Loja 2" at bounding box center [827, 209] width 709 height 32
click at [473, 193] on select "[Selecione...] Extremoz Supermercados - Loja 2" at bounding box center [827, 209] width 709 height 32
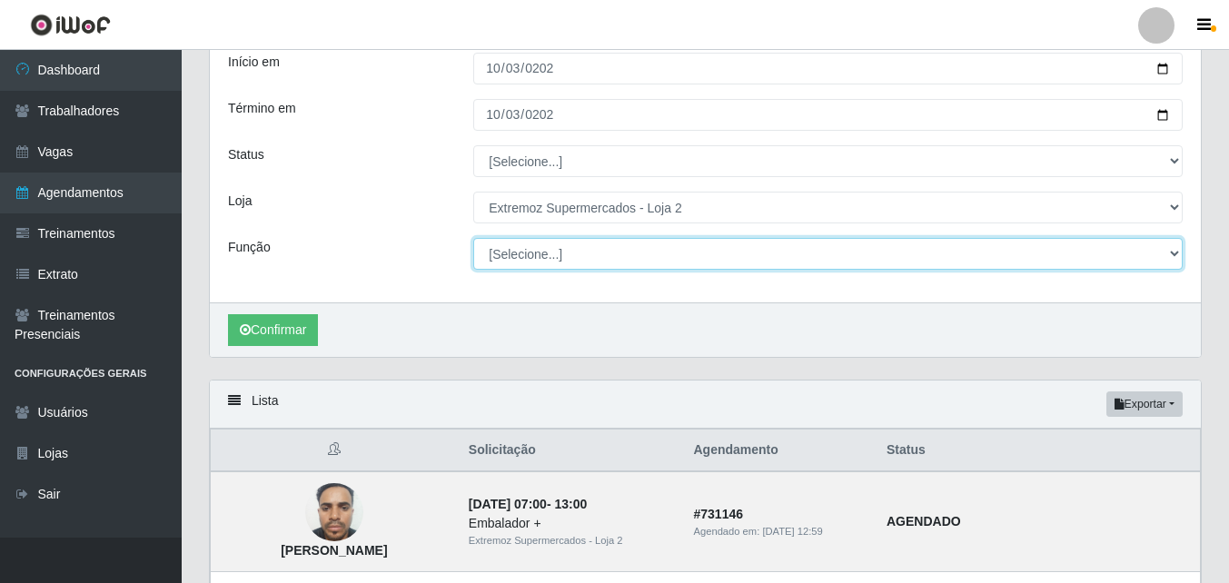
click at [1088, 263] on select "[Selecione...] Embalador Embalador + Embalador ++ Operador de Caixa Operador de…" at bounding box center [827, 254] width 709 height 32
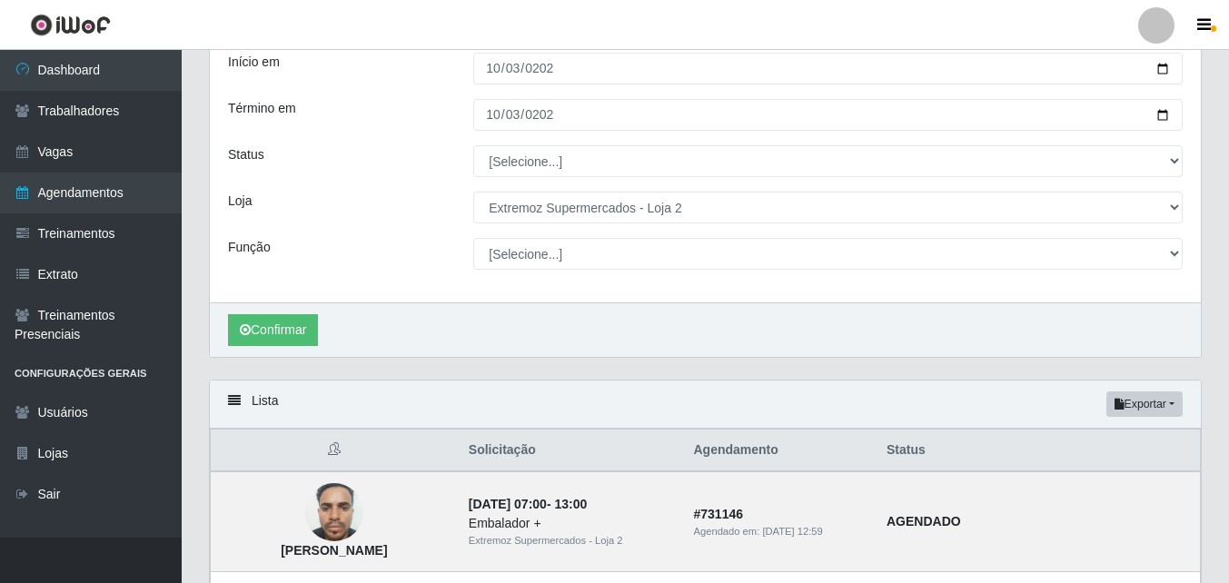
click at [393, 372] on div "Carregando... Buscar Início em [DATE] Término em [DATE] Status [Selecione...] A…" at bounding box center [705, 185] width 1020 height 390
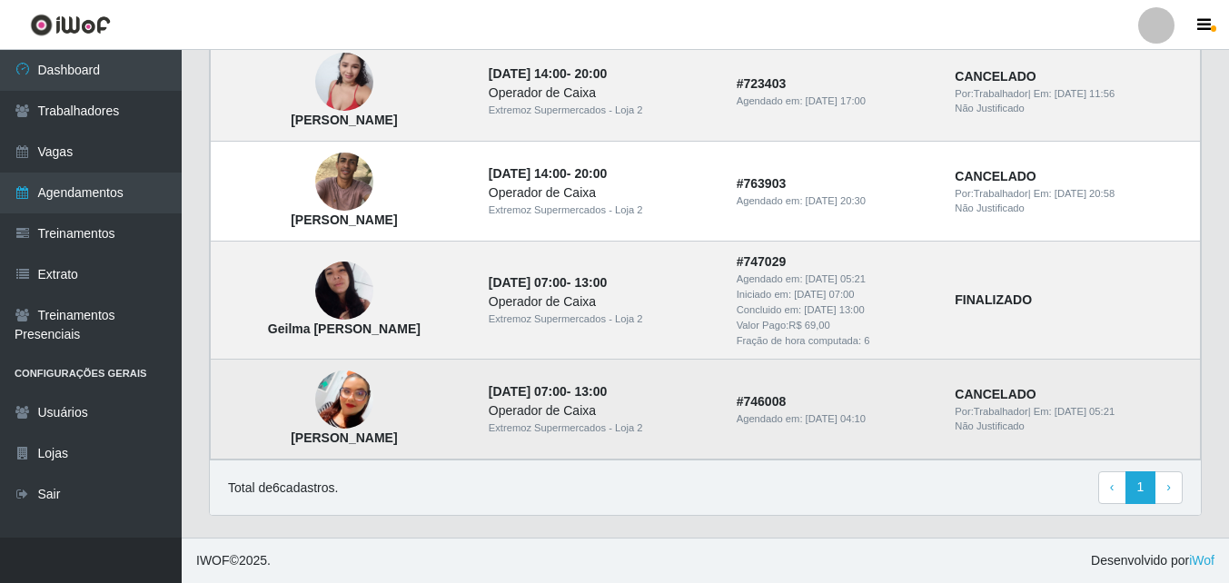
scroll to position [755, 0]
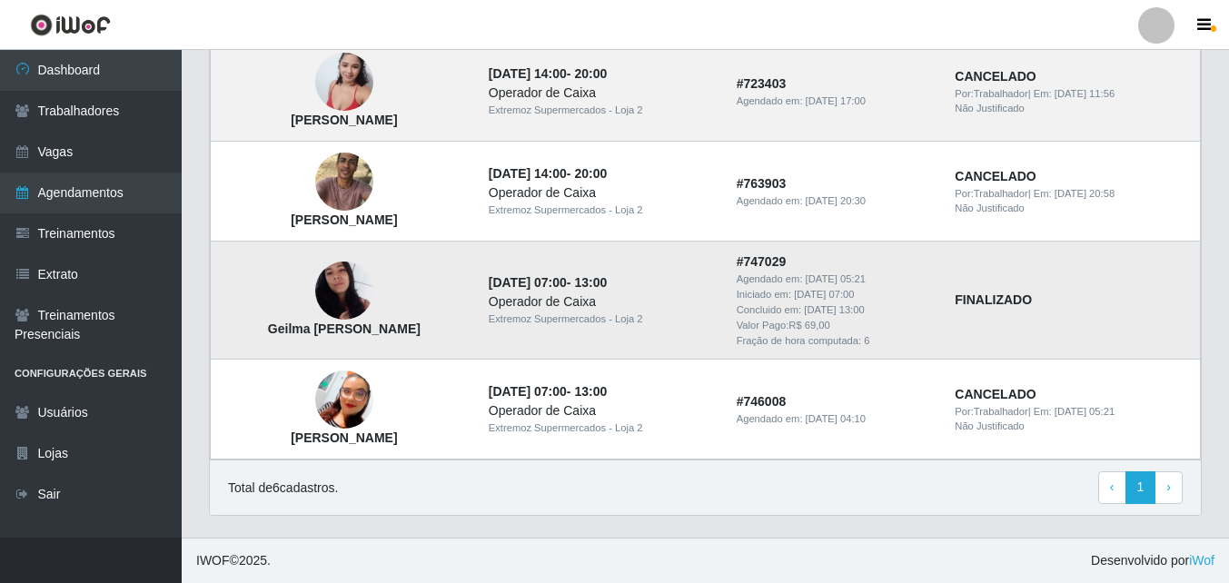
drag, startPoint x: 282, startPoint y: 326, endPoint x: 431, endPoint y: 341, distance: 149.7
click at [431, 341] on td "Geilma [PERSON_NAME]" at bounding box center [344, 301] width 267 height 118
drag, startPoint x: 431, startPoint y: 341, endPoint x: 419, endPoint y: 287, distance: 55.1
click at [419, 287] on td "Geilma [PERSON_NAME]" at bounding box center [344, 301] width 267 height 118
click at [424, 294] on td "Geilma [PERSON_NAME]" at bounding box center [344, 301] width 267 height 118
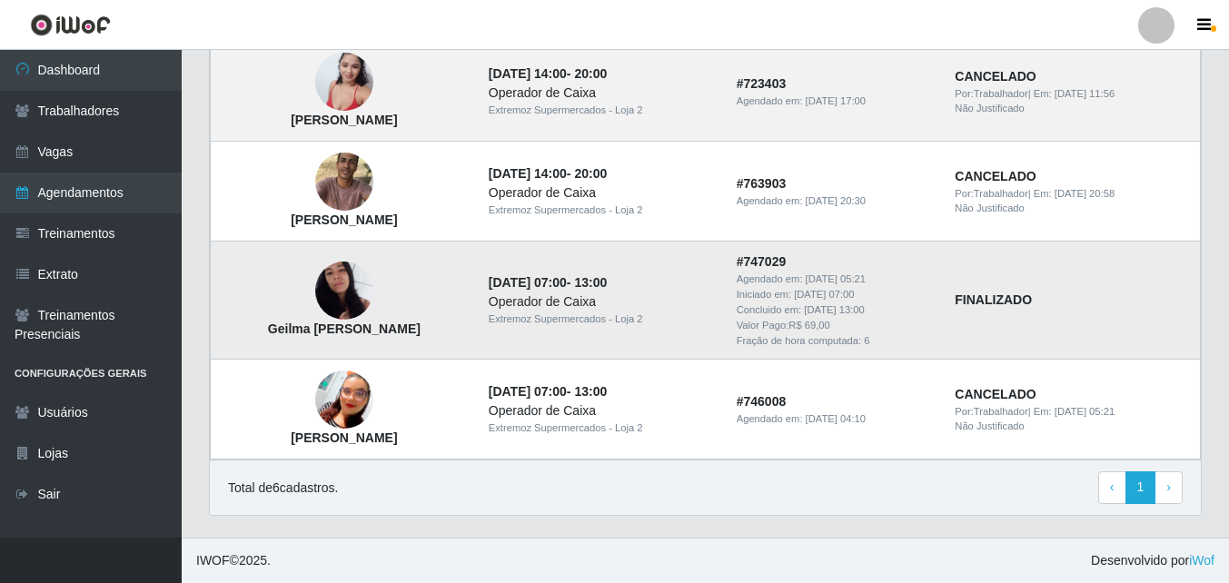
click at [350, 298] on img at bounding box center [344, 292] width 58 height 104
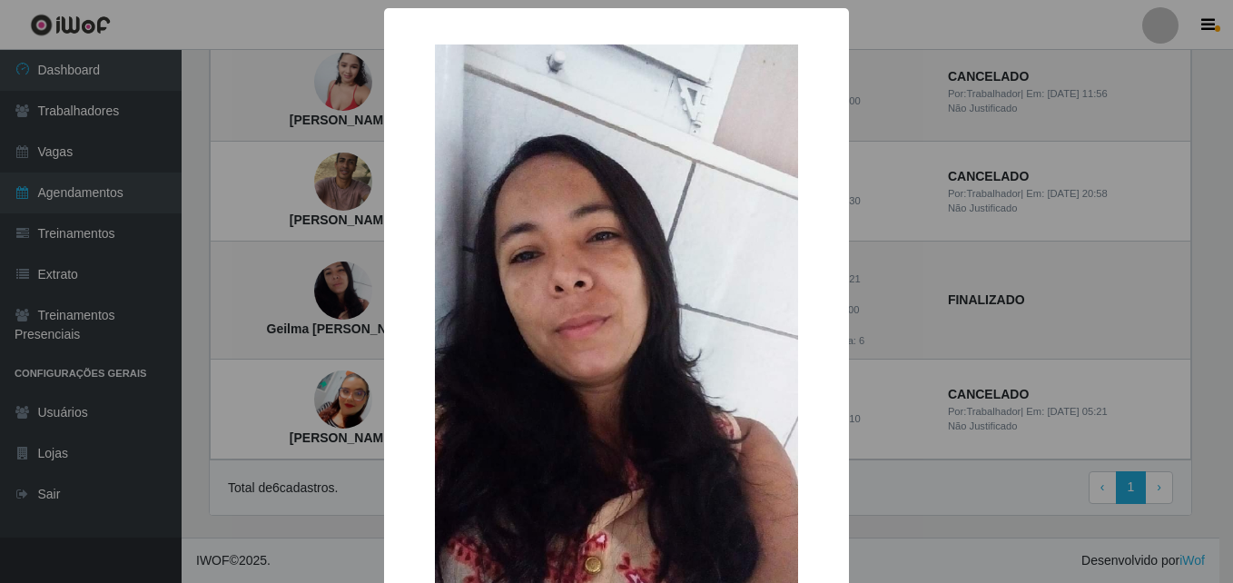
click at [322, 297] on div "× Geilma [PERSON_NAME] OK Cancel" at bounding box center [616, 291] width 1233 height 583
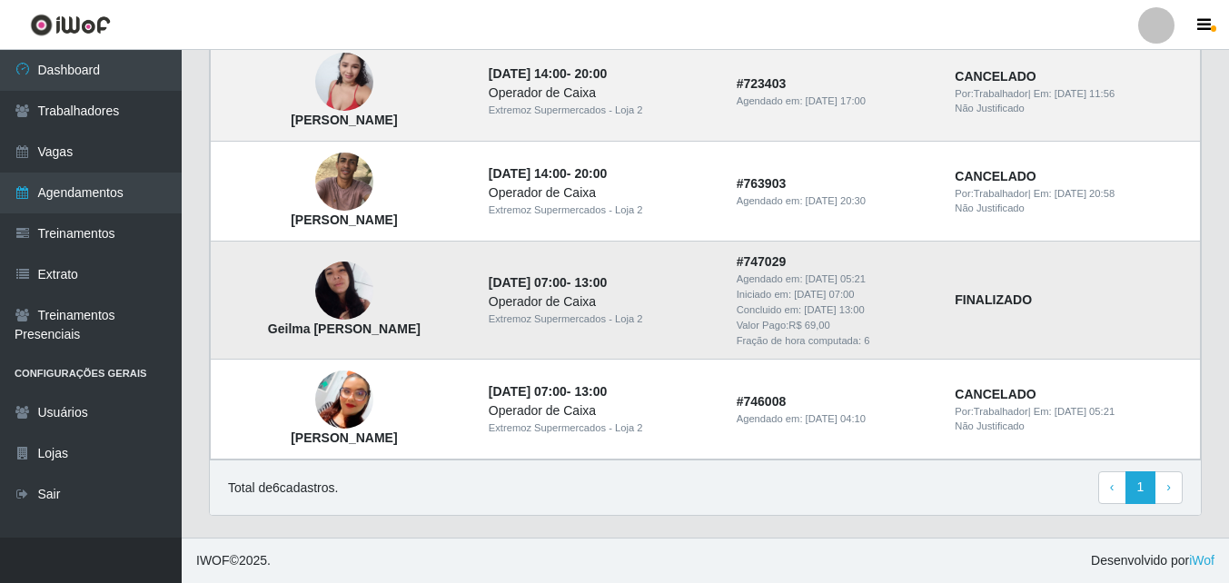
click at [970, 299] on strong "FINALIZADO" at bounding box center [993, 299] width 77 height 15
drag, startPoint x: 273, startPoint y: 328, endPoint x: 438, endPoint y: 335, distance: 164.6
click at [438, 335] on td "Geilma [PERSON_NAME]" at bounding box center [344, 301] width 267 height 118
copy strong "Geilma [PERSON_NAME]"
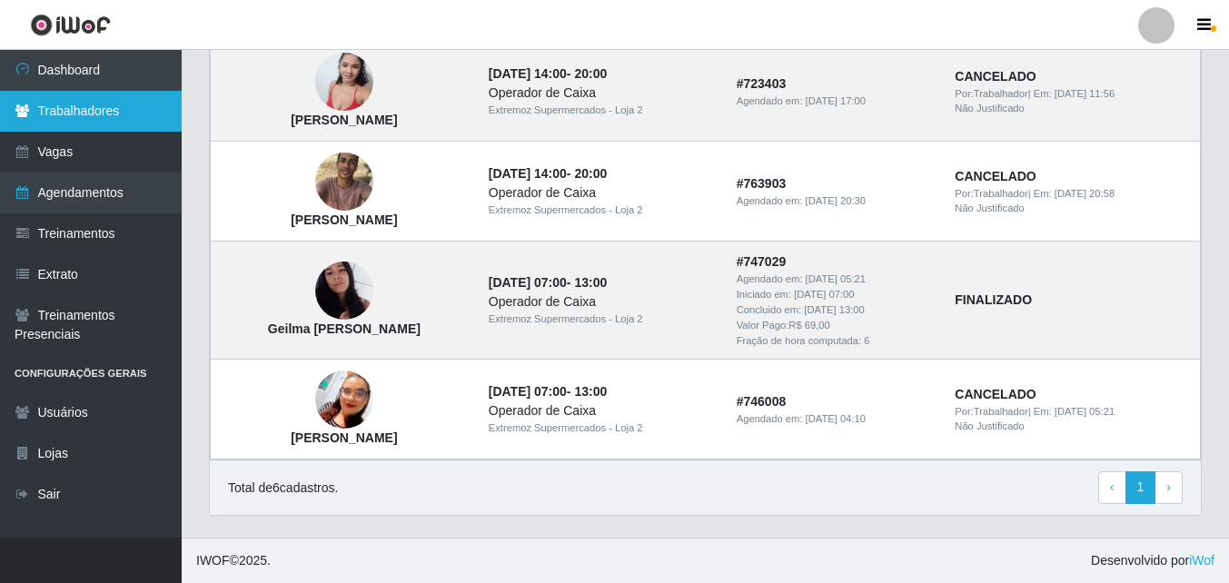
click at [84, 118] on link "Trabalhadores" at bounding box center [91, 111] width 182 height 41
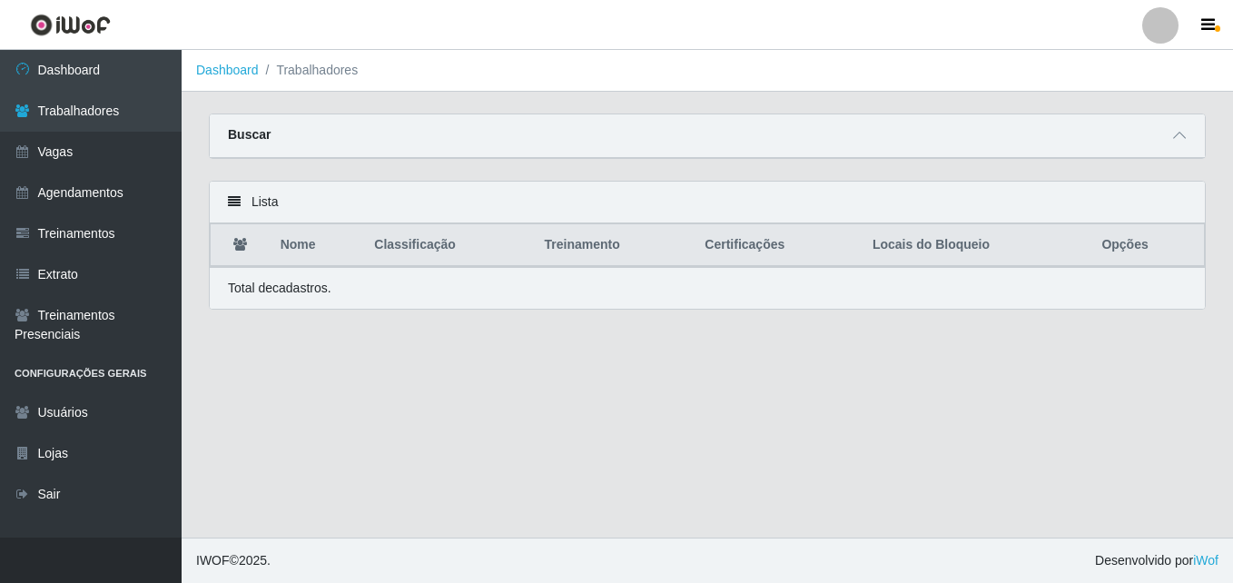
drag, startPoint x: 230, startPoint y: 206, endPoint x: 325, endPoint y: 171, distance: 101.7
click at [232, 205] on icon at bounding box center [234, 201] width 13 height 13
click at [418, 133] on div "Buscar" at bounding box center [707, 136] width 995 height 44
click at [1171, 144] on span at bounding box center [1180, 135] width 22 height 21
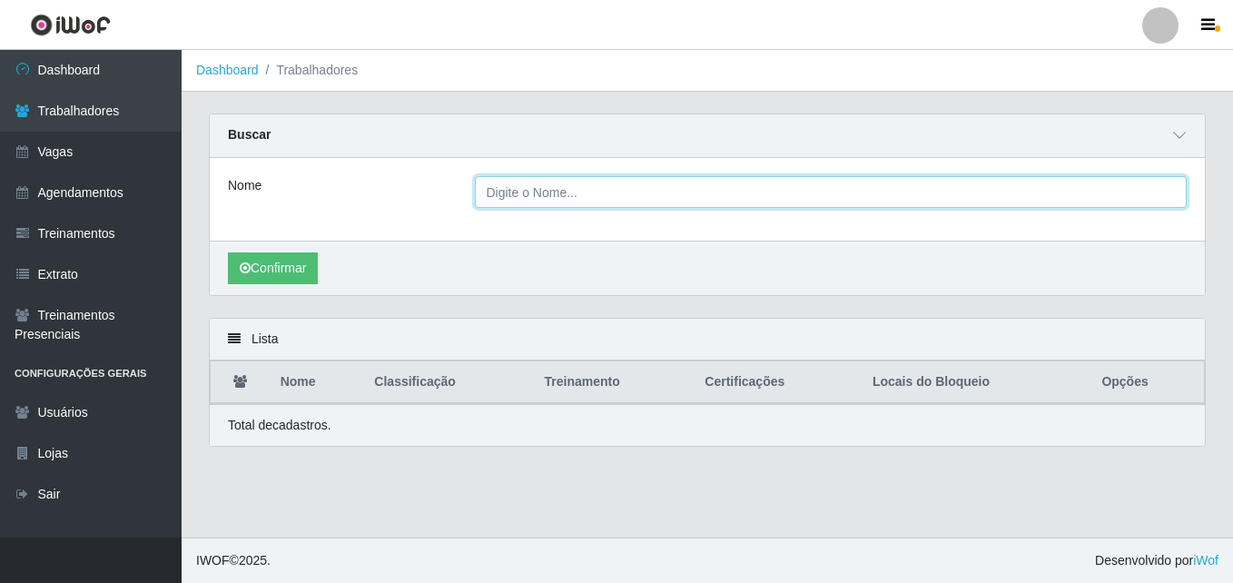
click at [788, 197] on input "Nome" at bounding box center [831, 192] width 713 height 32
paste input "Geilma [PERSON_NAME]"
type input "Geilma [PERSON_NAME]"
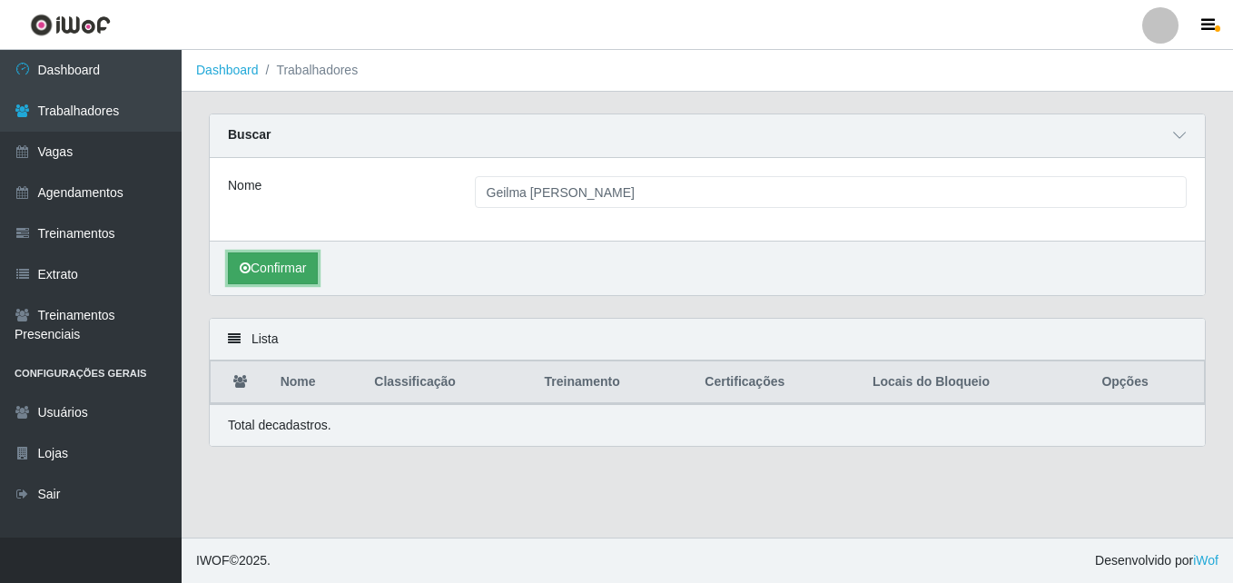
click at [239, 268] on button "Confirmar" at bounding box center [273, 269] width 90 height 32
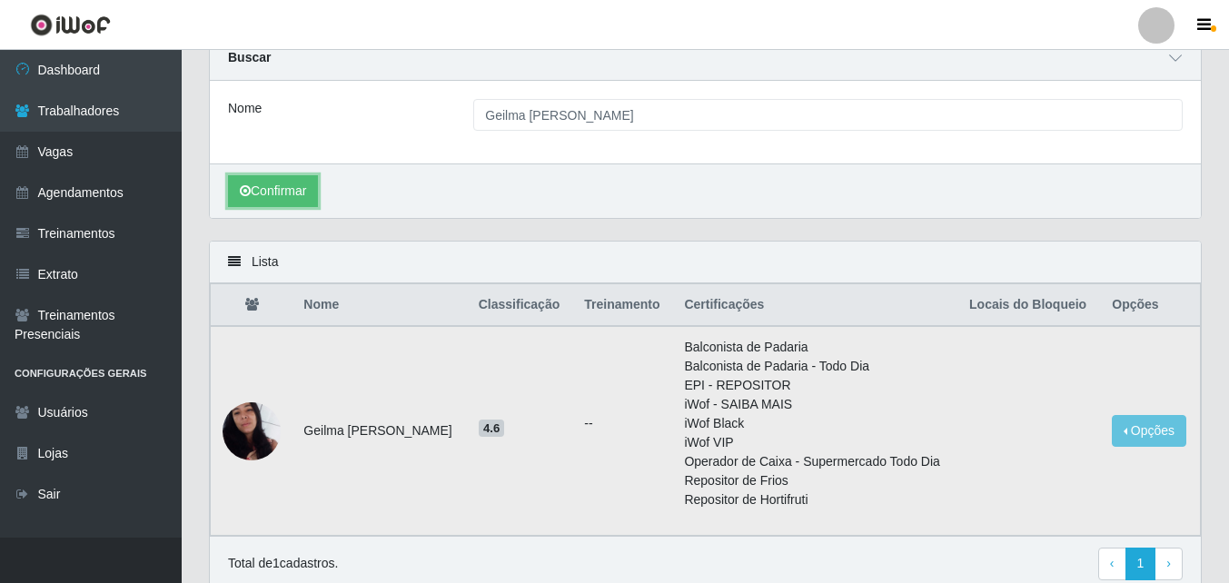
scroll to position [154, 0]
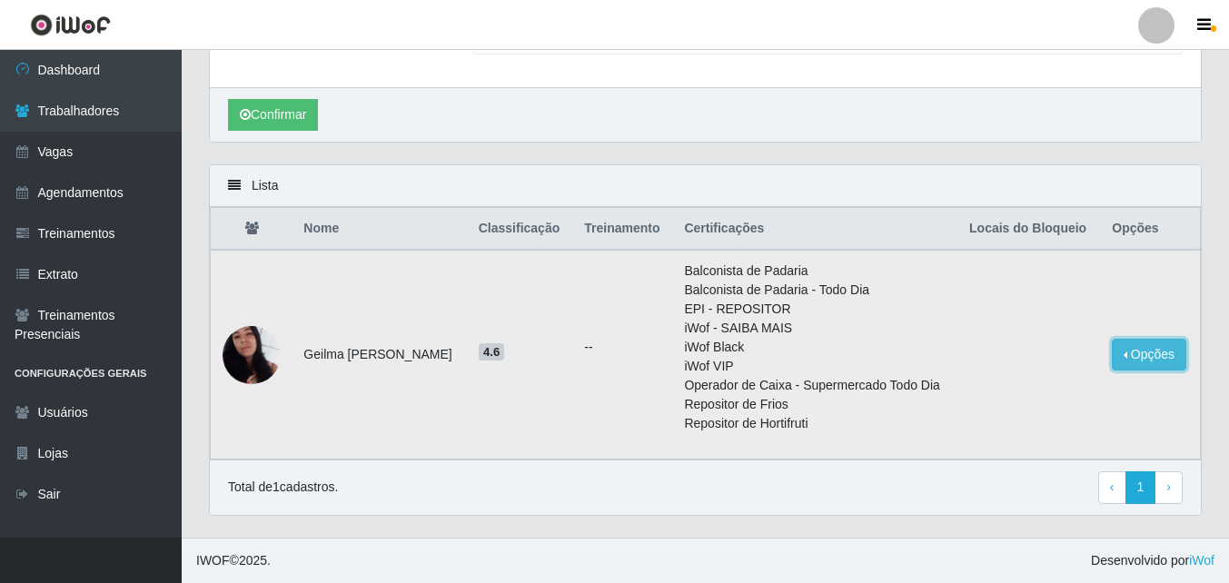
click at [1123, 341] on button "Opções" at bounding box center [1149, 355] width 74 height 32
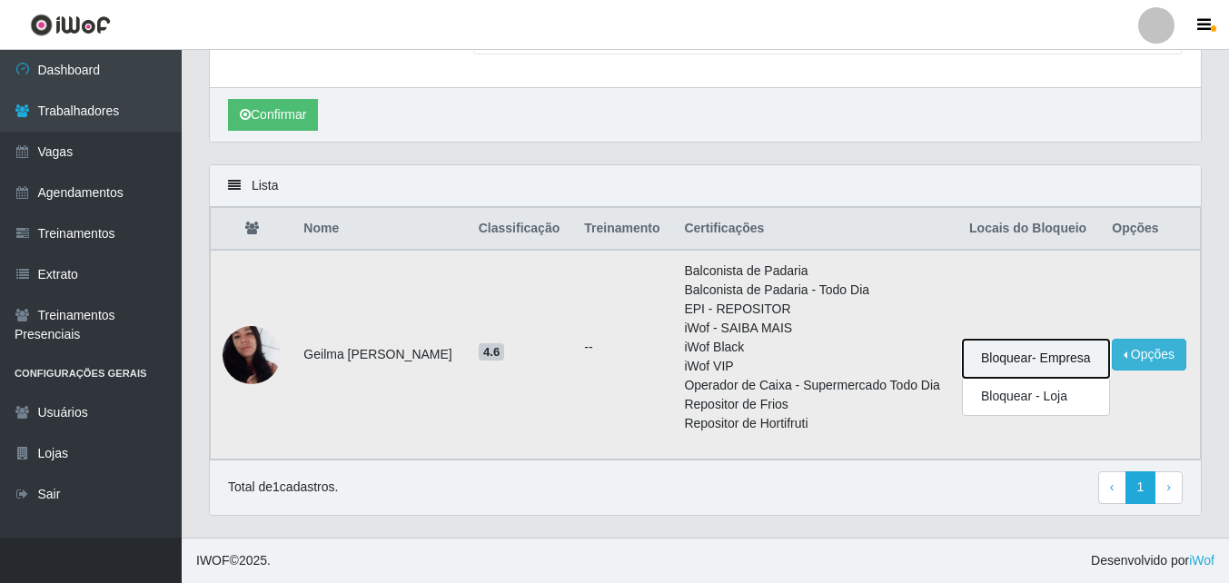
click at [1028, 363] on button "Bloquear - Empresa" at bounding box center [1036, 359] width 146 height 38
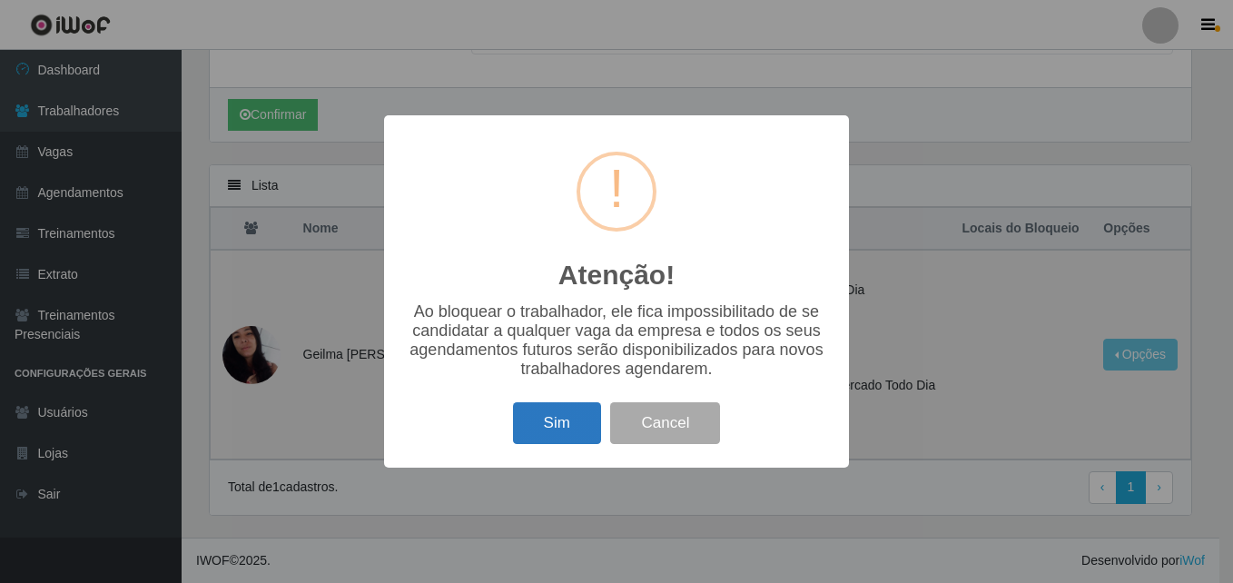
click at [553, 412] on button "Sim" at bounding box center [557, 423] width 88 height 43
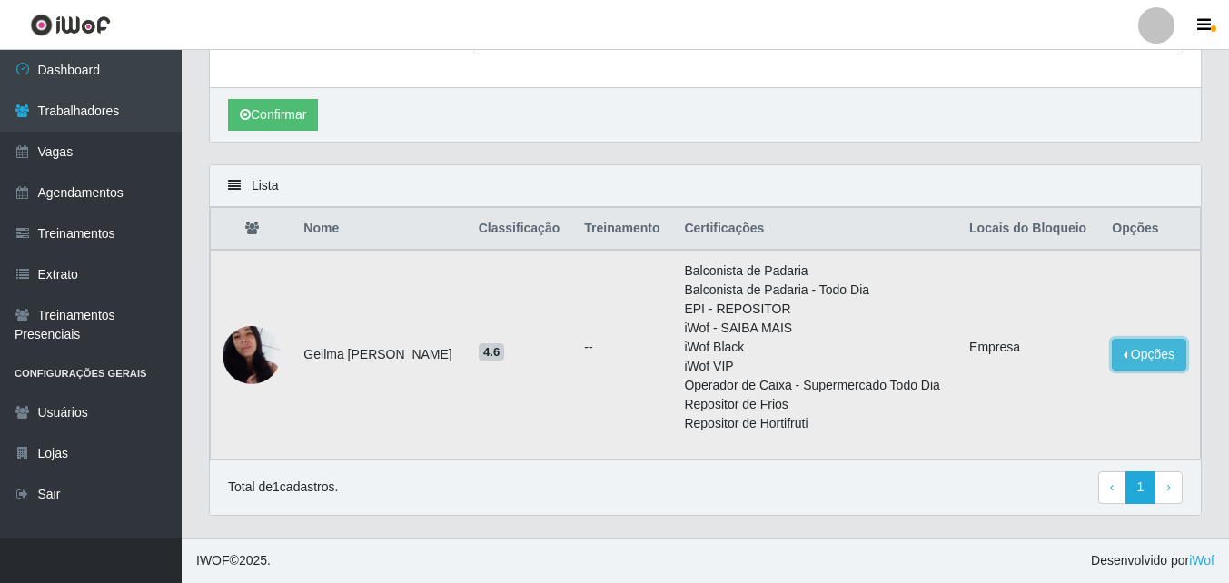
click at [1132, 355] on button "Opções" at bounding box center [1149, 355] width 74 height 32
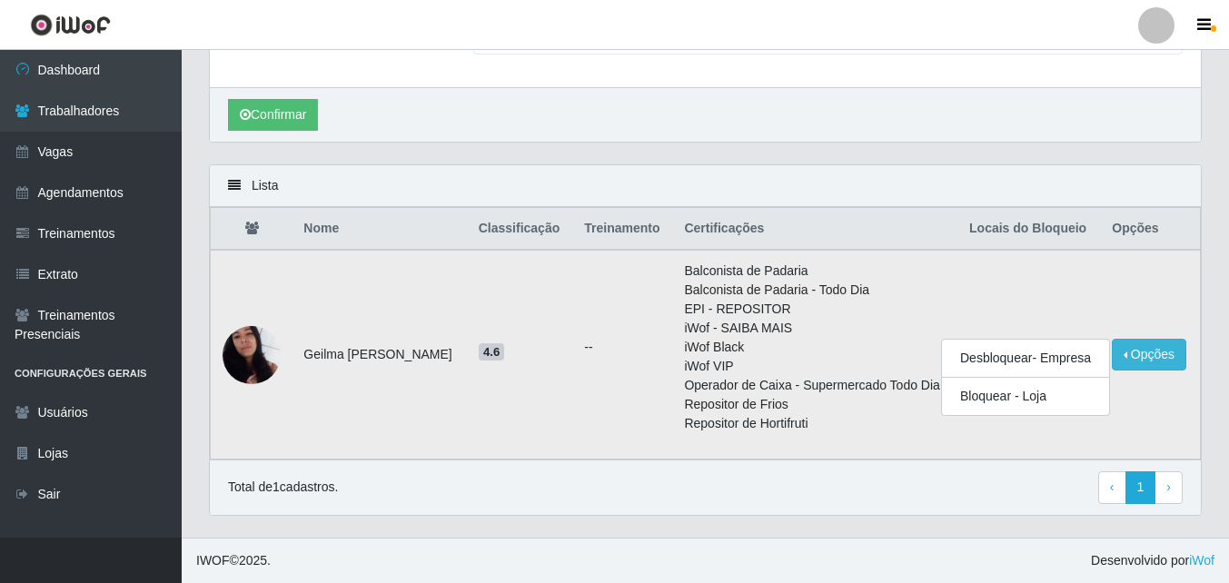
click at [823, 323] on li "iWof - SAIBA MAIS" at bounding box center [815, 328] width 263 height 19
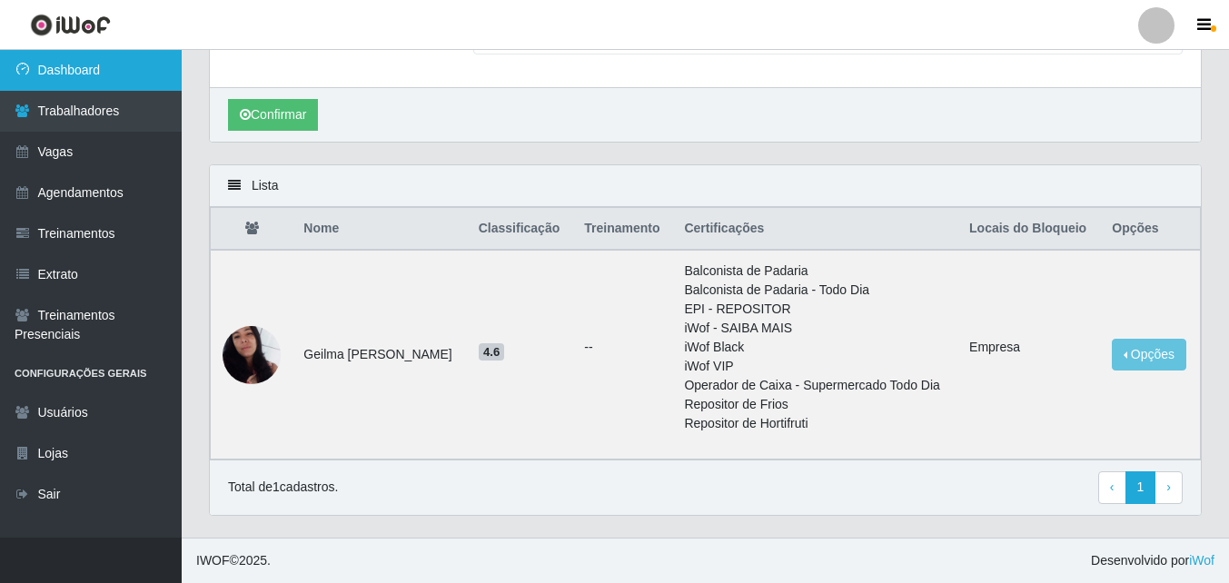
click at [80, 76] on link "Dashboard" at bounding box center [91, 70] width 182 height 41
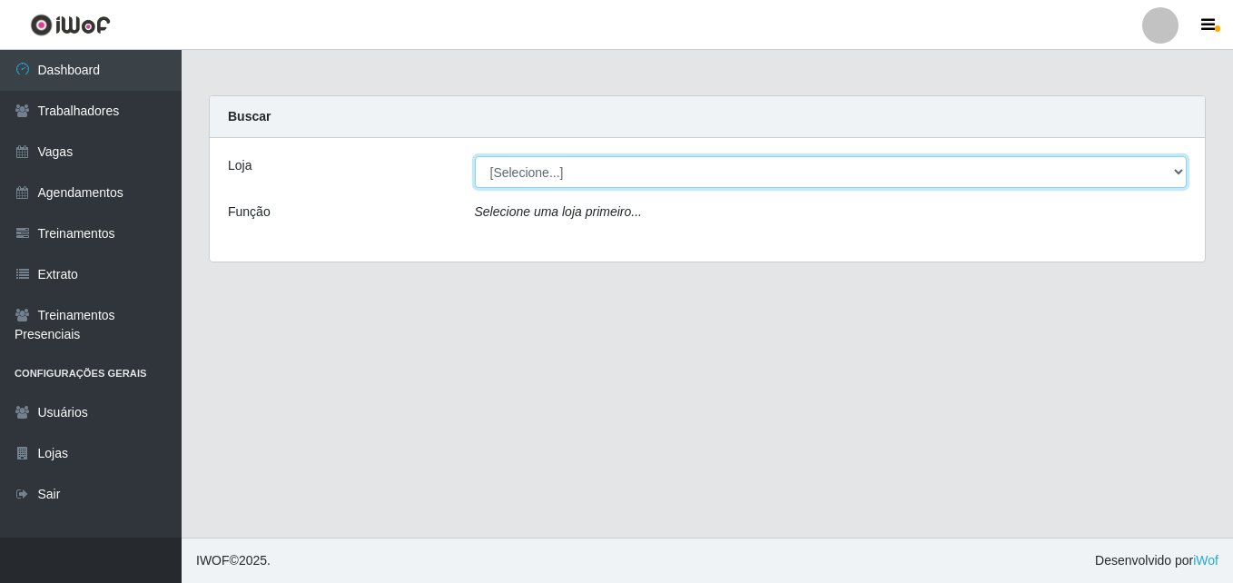
click at [675, 177] on select "[Selecione...] Extremoz Supermercados - Loja 2" at bounding box center [831, 172] width 713 height 32
select select "521"
click at [475, 156] on select "[Selecione...] Extremoz Supermercados - Loja 2" at bounding box center [831, 172] width 713 height 32
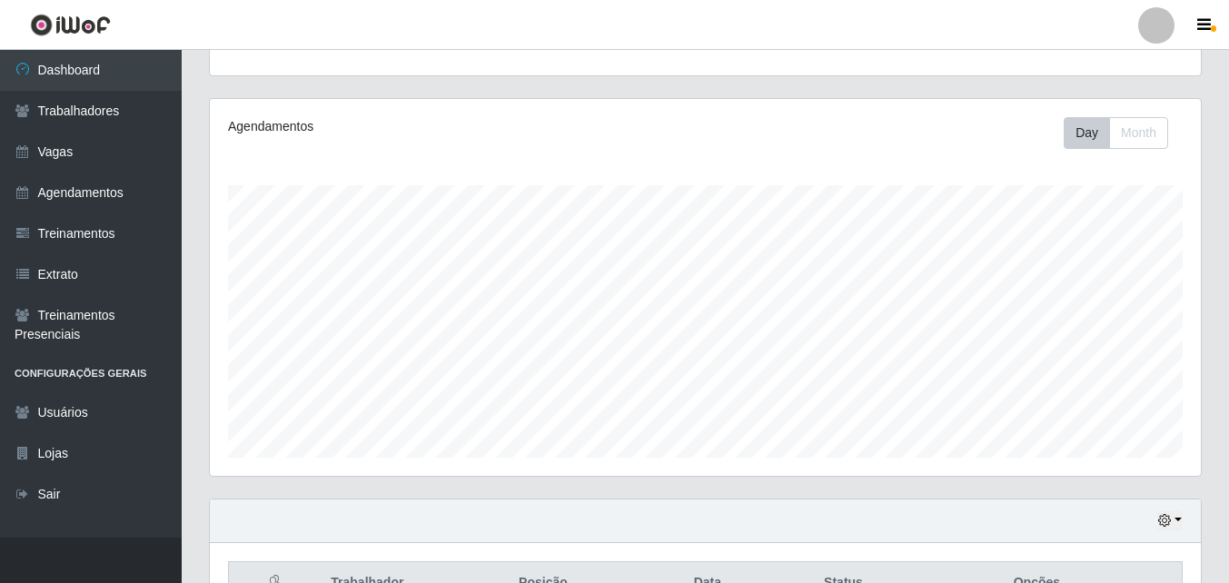
scroll to position [381, 0]
